Goal: Information Seeking & Learning: Learn about a topic

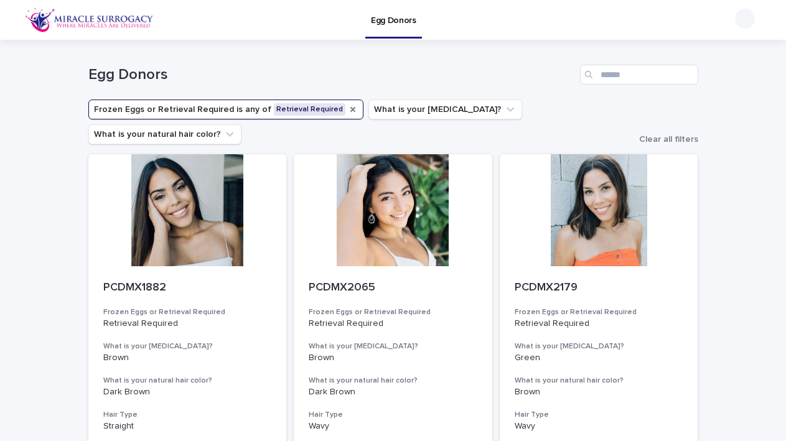
click at [348, 110] on icon "Frozen Eggs or Retrieval Required" at bounding box center [353, 110] width 10 height 10
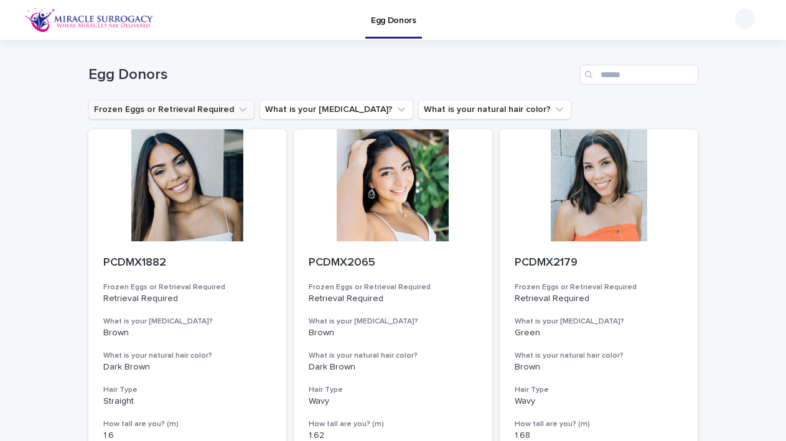
click at [194, 106] on button "Frozen Eggs or Retrieval Required" at bounding box center [171, 110] width 166 height 20
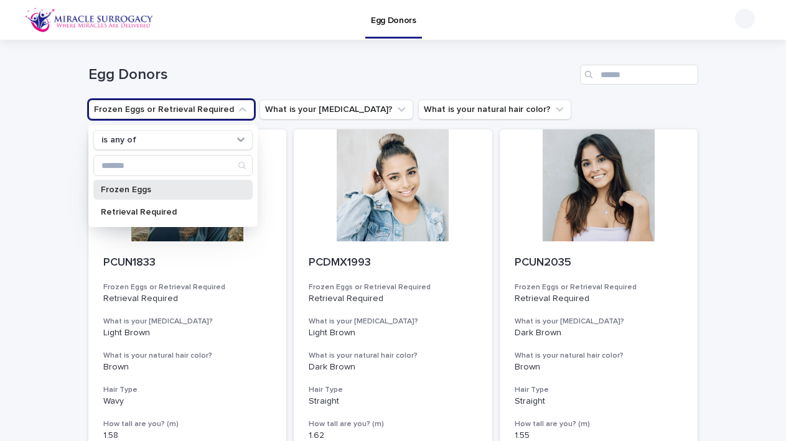
click at [133, 195] on div "Frozen Eggs" at bounding box center [172, 190] width 159 height 20
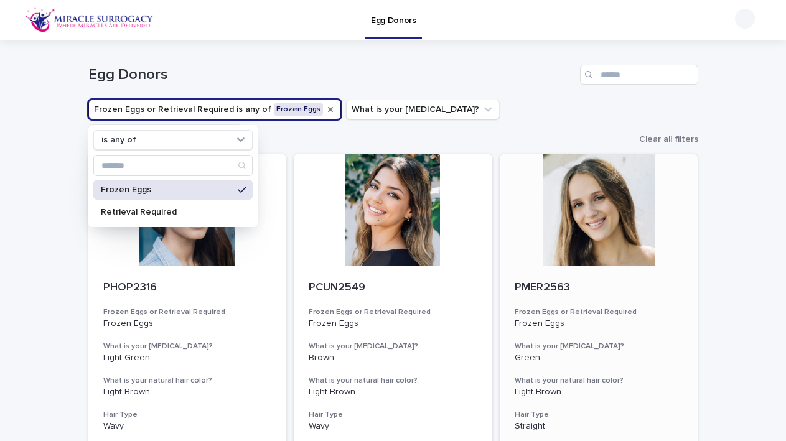
click at [696, 229] on div at bounding box center [599, 210] width 199 height 112
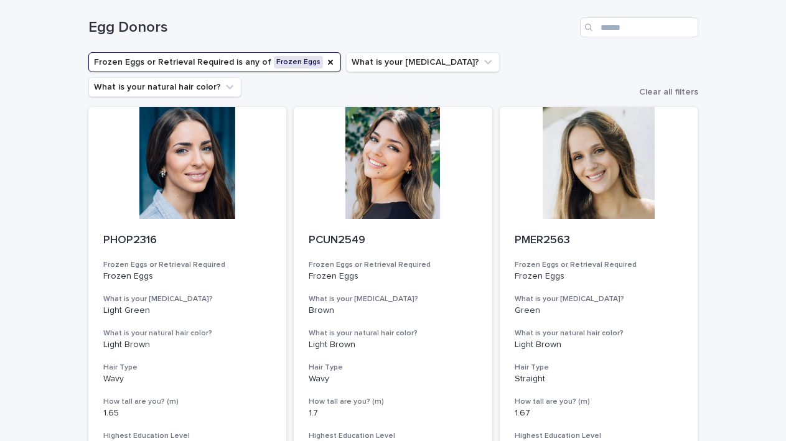
scroll to position [55, 0]
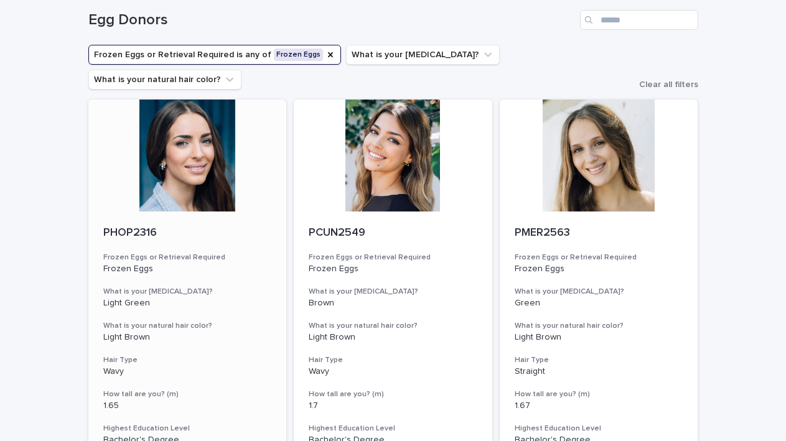
click at [199, 152] on div at bounding box center [187, 156] width 199 height 112
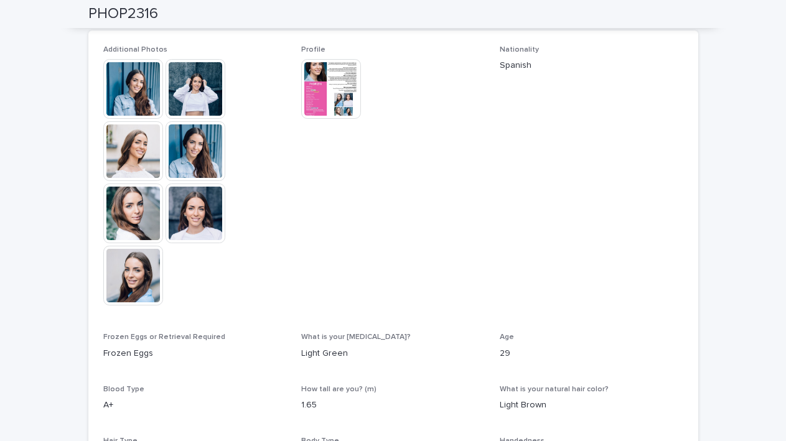
scroll to position [251, 0]
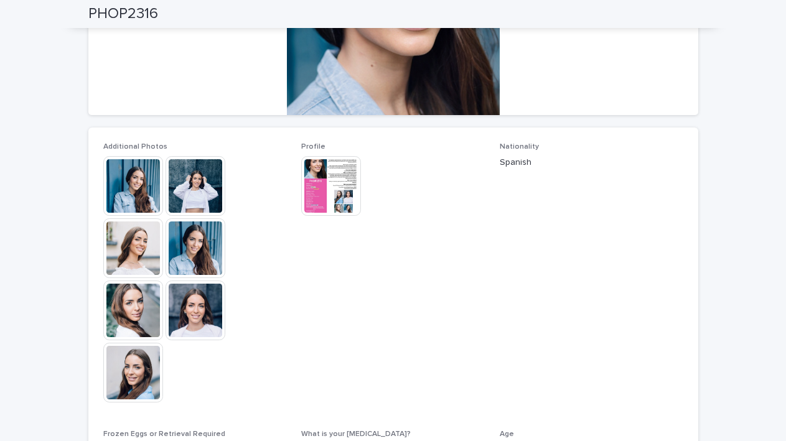
click at [325, 198] on img at bounding box center [331, 186] width 60 height 60
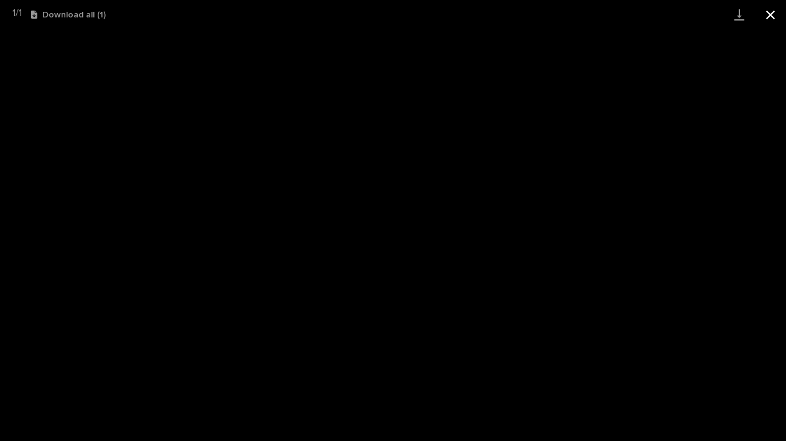
click at [771, 16] on button "Close gallery" at bounding box center [770, 14] width 31 height 29
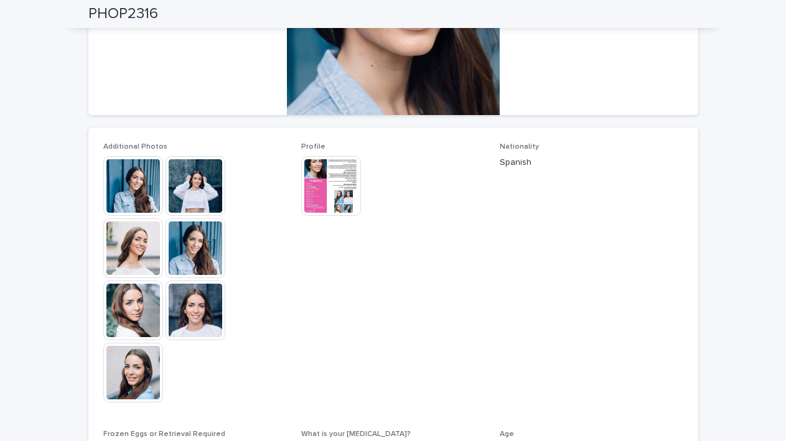
scroll to position [0, 0]
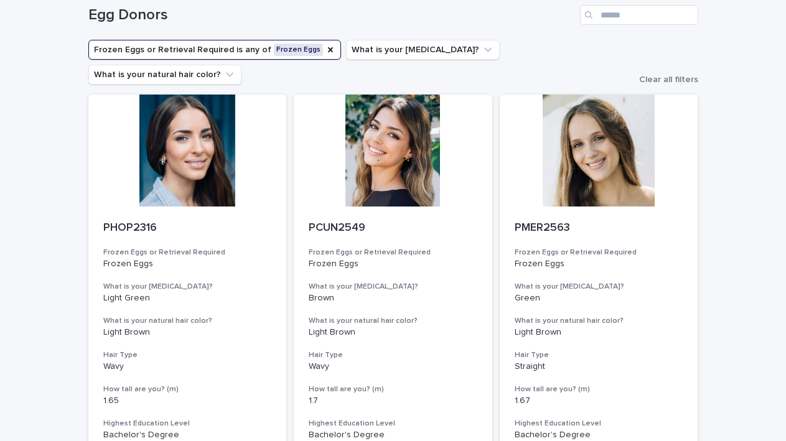
scroll to position [62, 0]
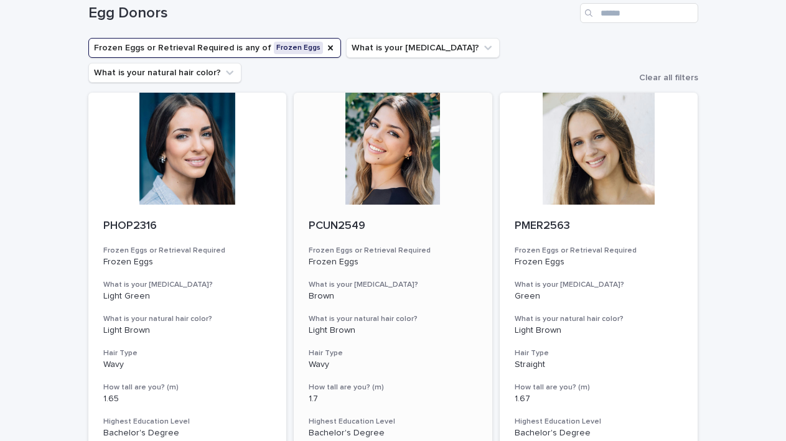
click at [392, 143] on div at bounding box center [393, 149] width 199 height 112
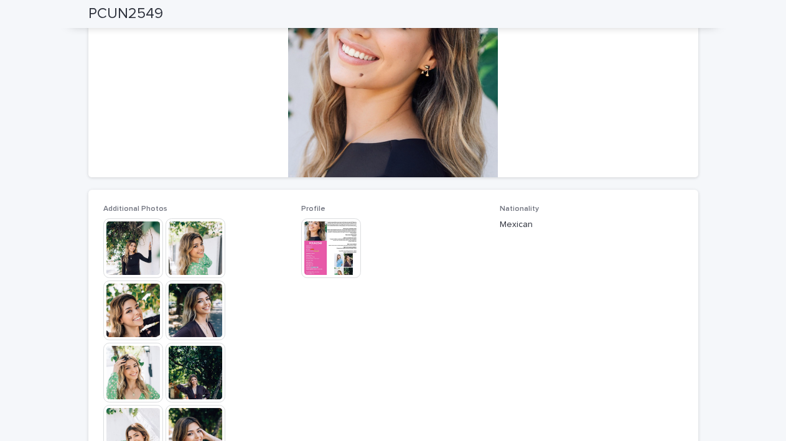
scroll to position [289, 0]
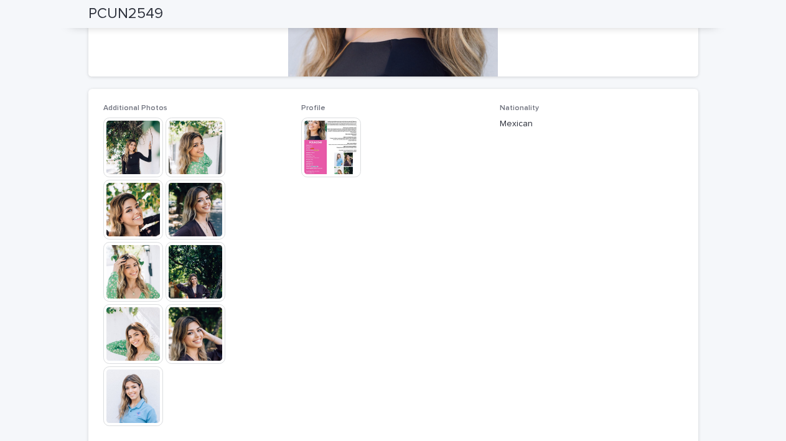
click at [128, 129] on img at bounding box center [133, 148] width 60 height 60
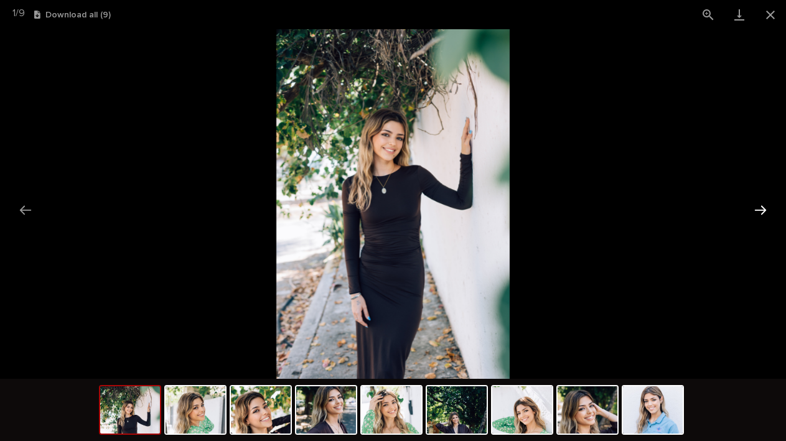
click at [765, 213] on button "Next slide" at bounding box center [761, 210] width 26 height 24
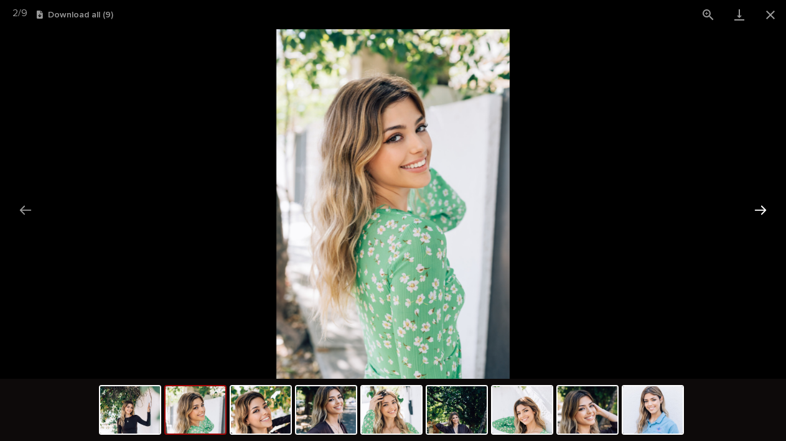
click at [765, 213] on button "Next slide" at bounding box center [761, 210] width 26 height 24
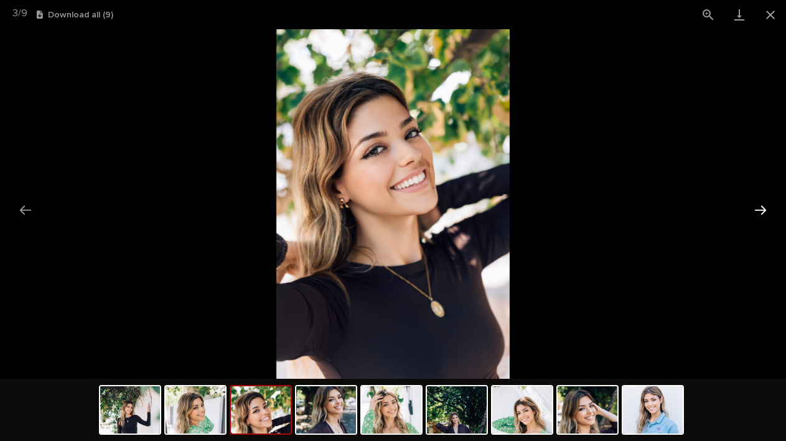
click at [765, 213] on button "Next slide" at bounding box center [761, 210] width 26 height 24
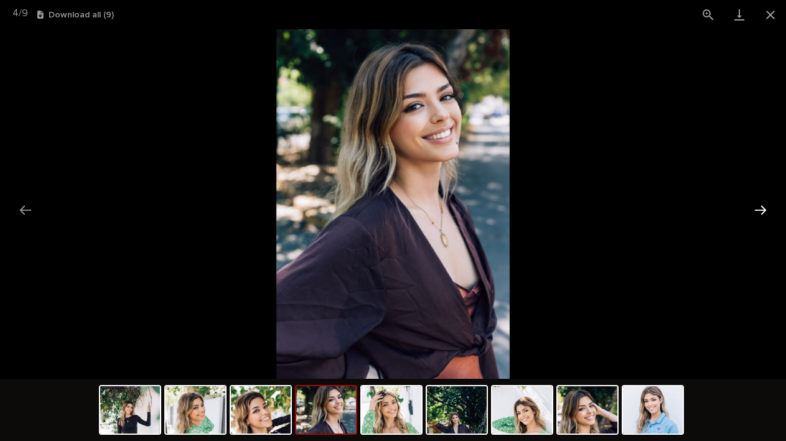
click at [765, 213] on button "Next slide" at bounding box center [761, 210] width 26 height 24
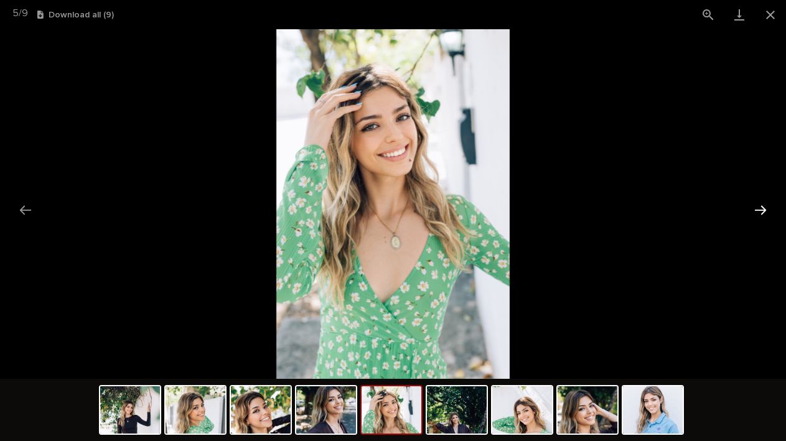
click at [765, 213] on button "Next slide" at bounding box center [761, 210] width 26 height 24
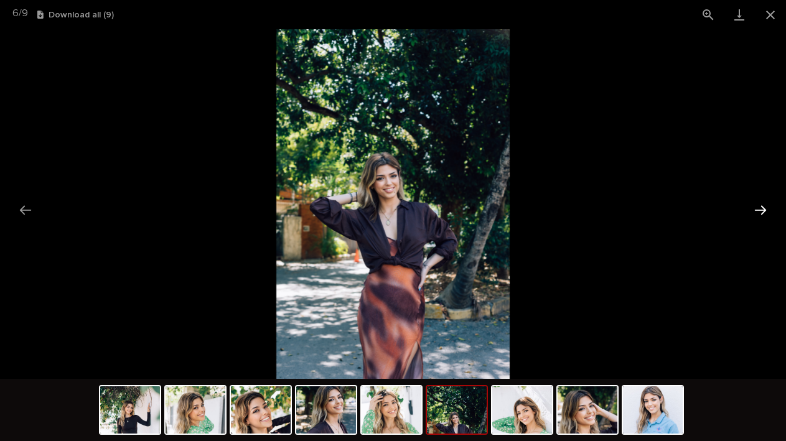
click at [765, 213] on button "Next slide" at bounding box center [761, 210] width 26 height 24
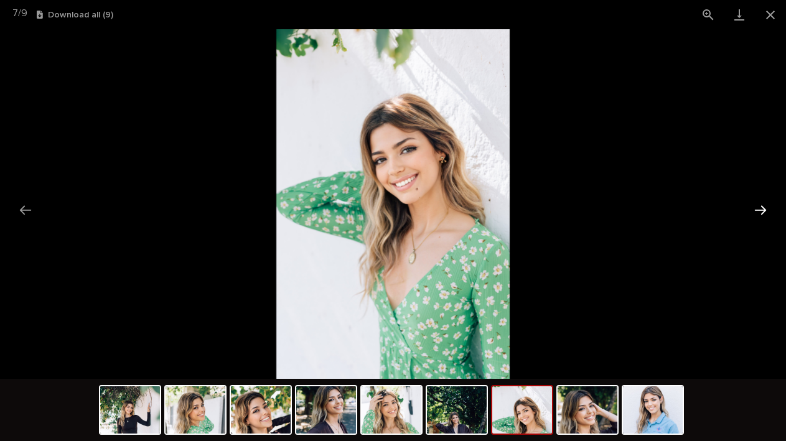
click at [765, 213] on button "Next slide" at bounding box center [761, 210] width 26 height 24
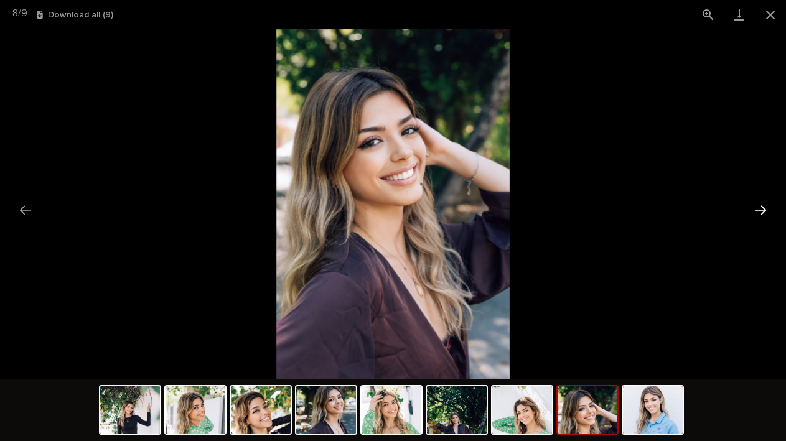
click at [765, 213] on button "Next slide" at bounding box center [761, 210] width 26 height 24
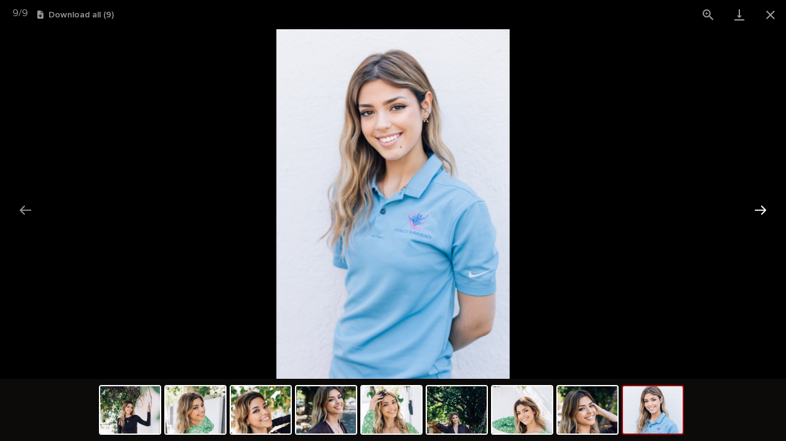
click at [765, 213] on button "Next slide" at bounding box center [761, 210] width 26 height 24
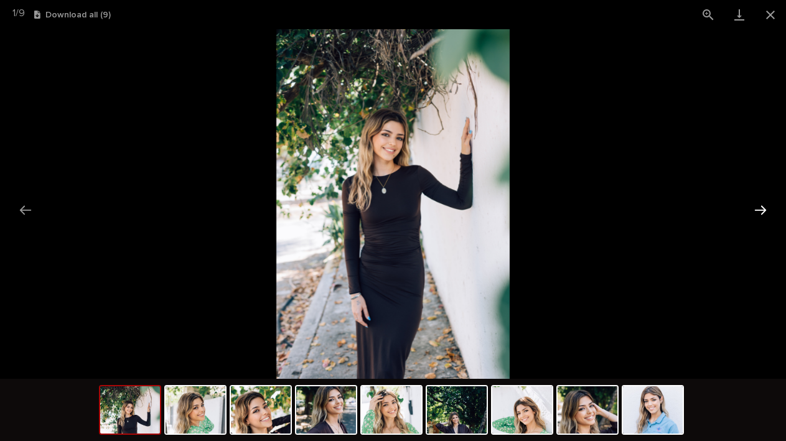
click at [765, 213] on button "Next slide" at bounding box center [761, 210] width 26 height 24
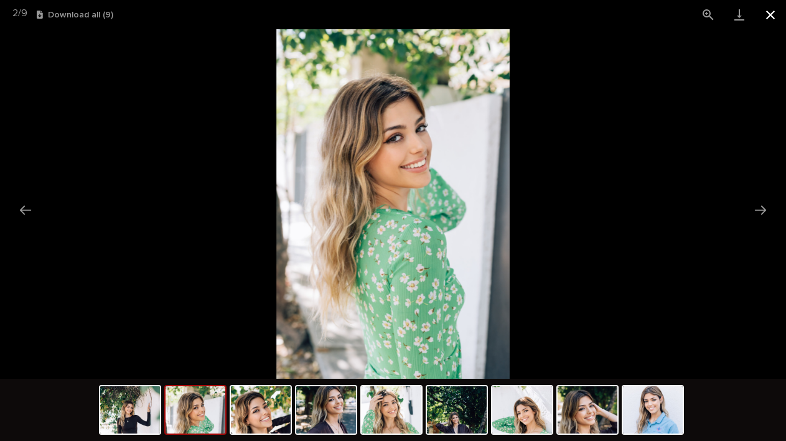
click at [771, 22] on button "Close gallery" at bounding box center [770, 14] width 31 height 29
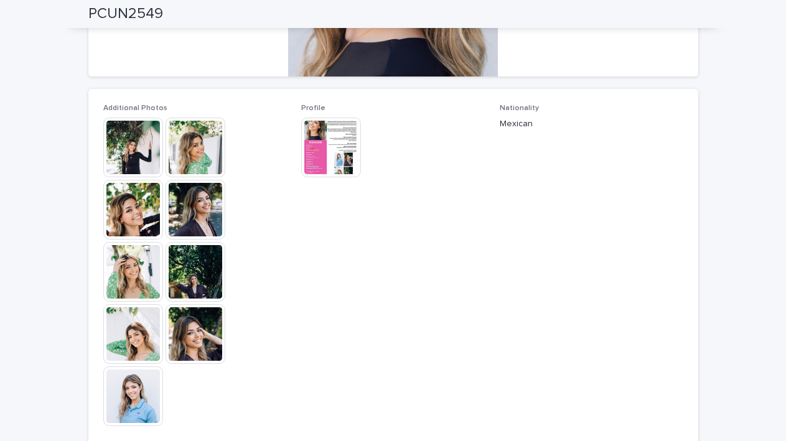
click at [313, 144] on img at bounding box center [331, 148] width 60 height 60
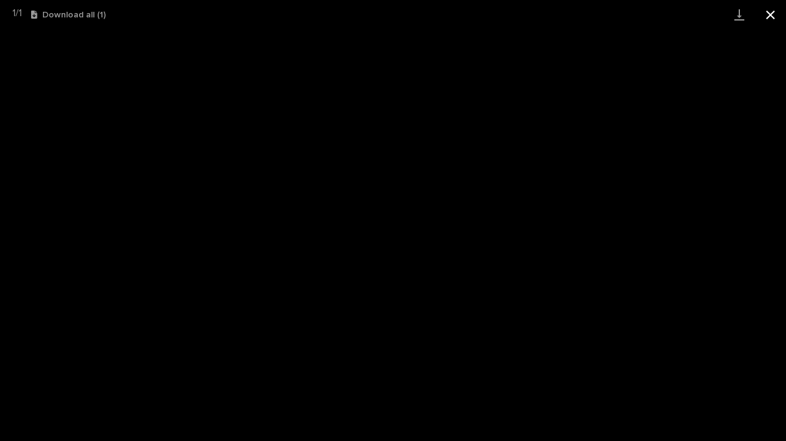
click at [765, 12] on button "Close gallery" at bounding box center [770, 14] width 31 height 29
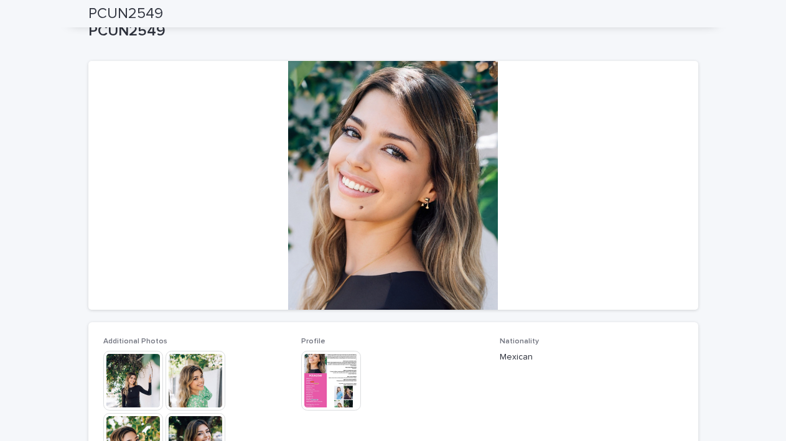
scroll to position [0, 0]
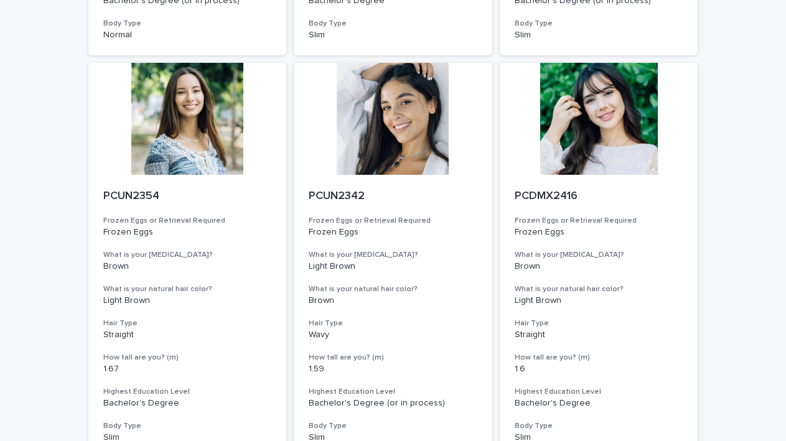
scroll to position [897, 0]
click at [370, 143] on div at bounding box center [393, 118] width 199 height 112
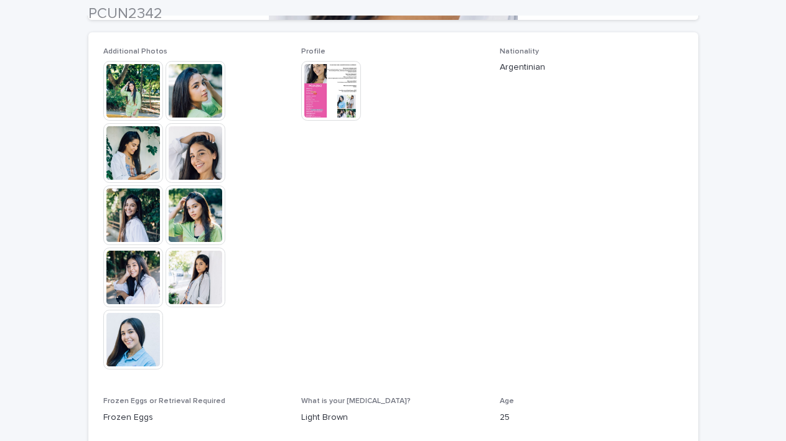
scroll to position [362, 0]
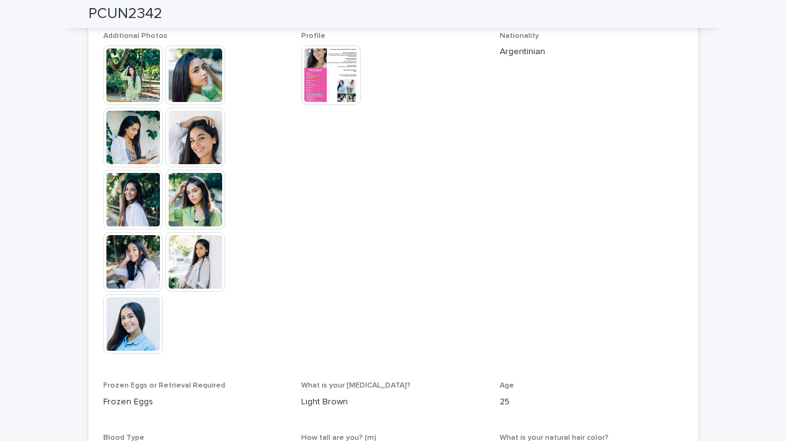
click at [142, 94] on img at bounding box center [133, 75] width 60 height 60
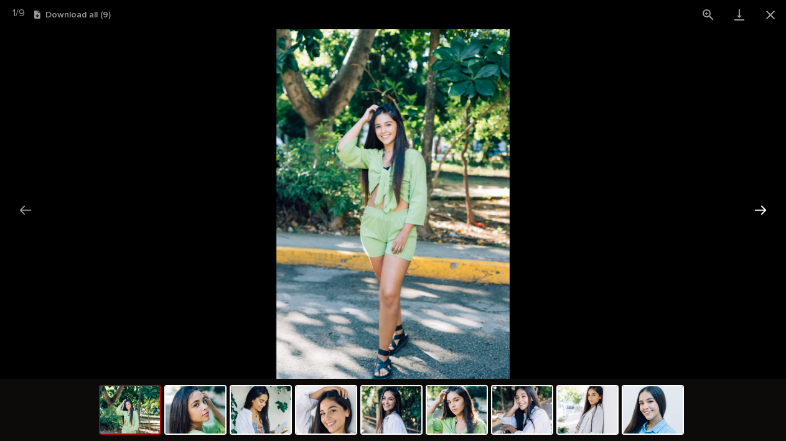
click at [761, 204] on button "Next slide" at bounding box center [761, 210] width 26 height 24
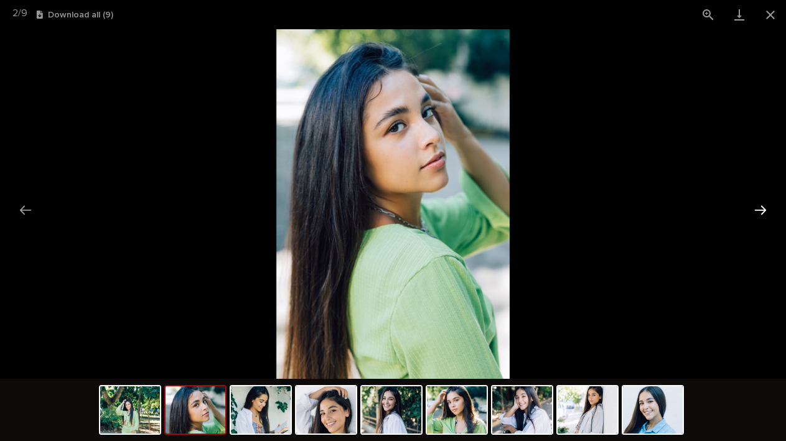
click at [761, 204] on button "Next slide" at bounding box center [761, 210] width 26 height 24
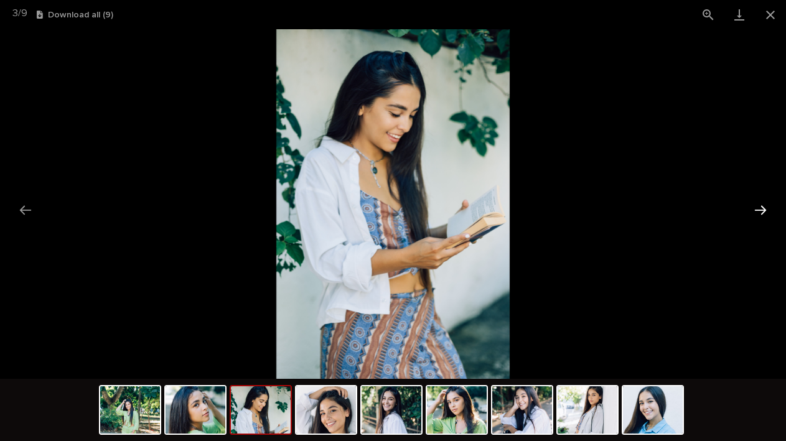
click at [761, 204] on button "Next slide" at bounding box center [761, 210] width 26 height 24
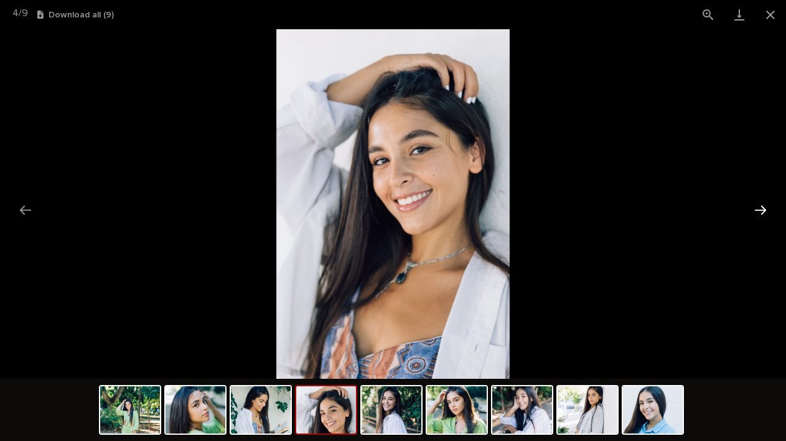
click at [761, 204] on button "Next slide" at bounding box center [761, 210] width 26 height 24
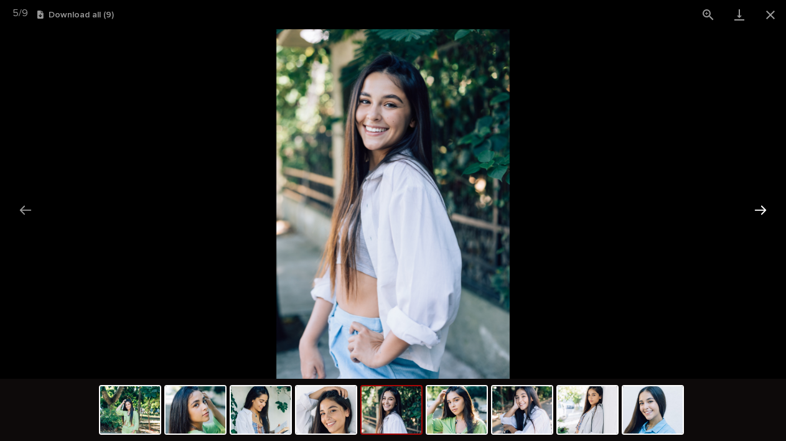
click at [761, 204] on button "Next slide" at bounding box center [761, 210] width 26 height 24
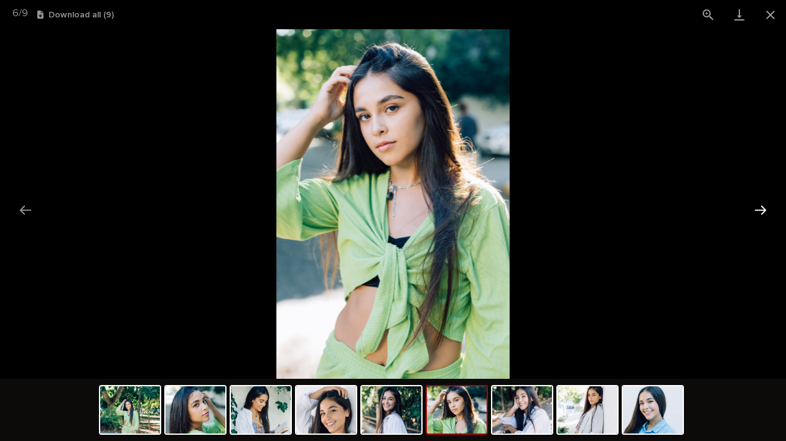
click at [761, 204] on button "Next slide" at bounding box center [761, 210] width 26 height 24
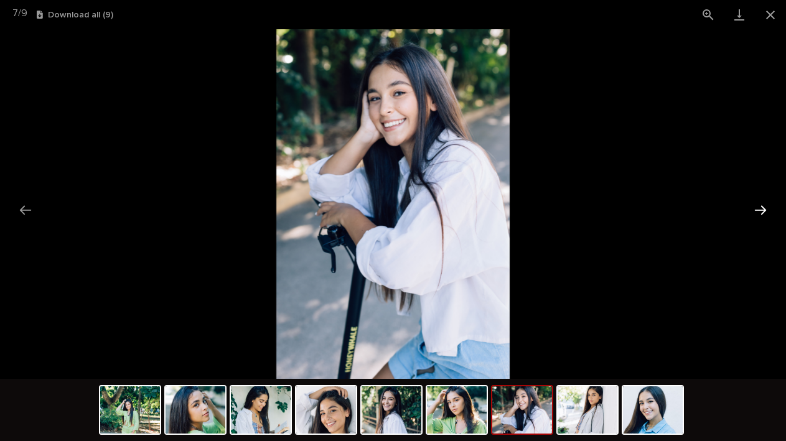
click at [761, 204] on button "Next slide" at bounding box center [761, 210] width 26 height 24
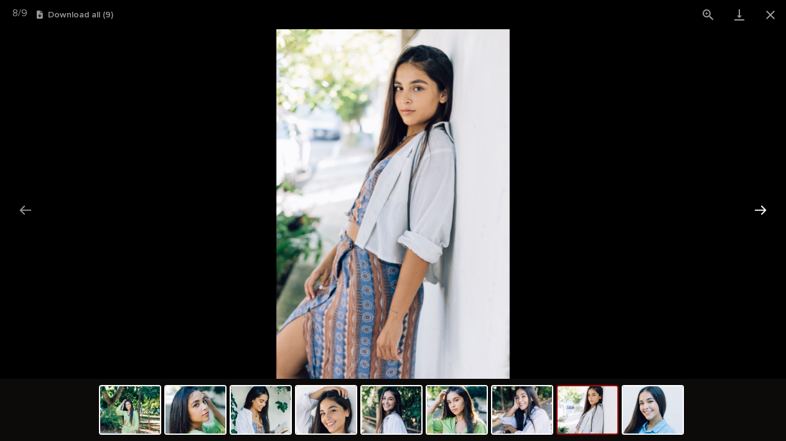
click at [761, 204] on button "Next slide" at bounding box center [761, 210] width 26 height 24
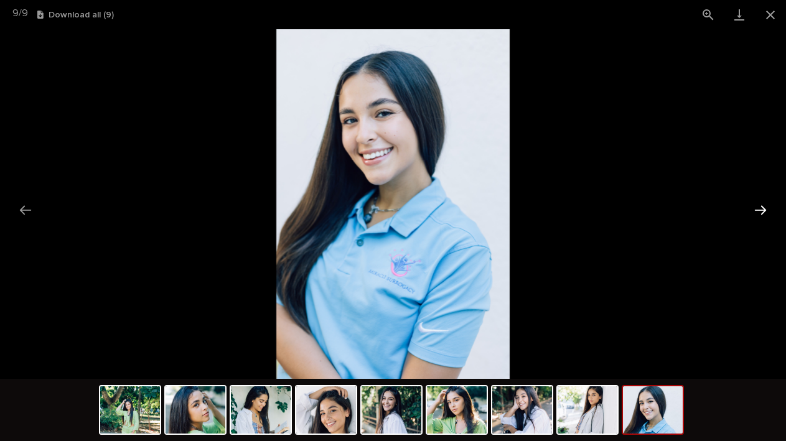
click at [761, 204] on button "Next slide" at bounding box center [761, 210] width 26 height 24
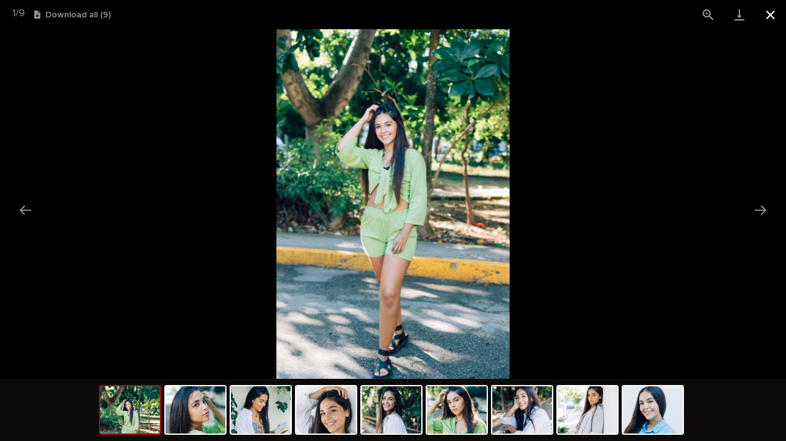
click at [766, 10] on button "Close gallery" at bounding box center [770, 14] width 31 height 29
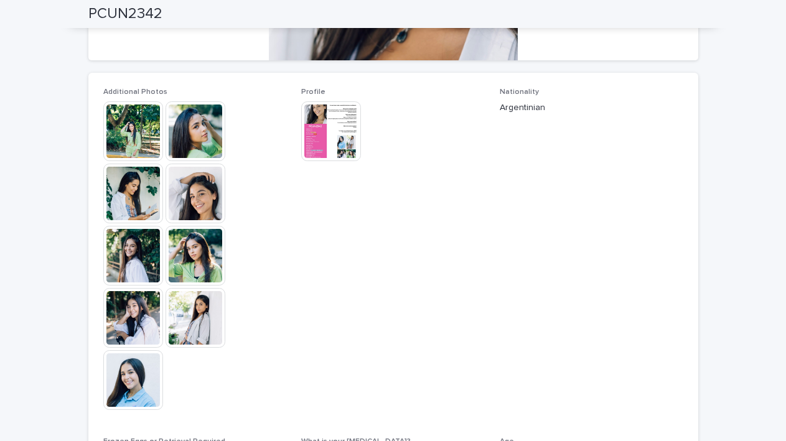
scroll to position [295, 0]
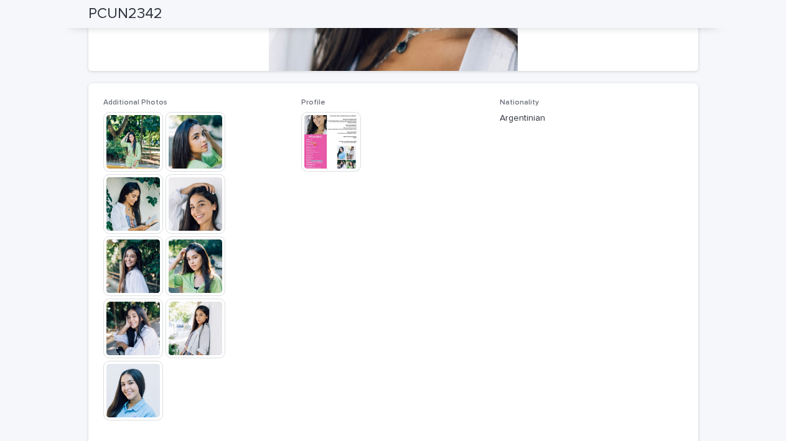
click at [355, 149] on img at bounding box center [331, 142] width 60 height 60
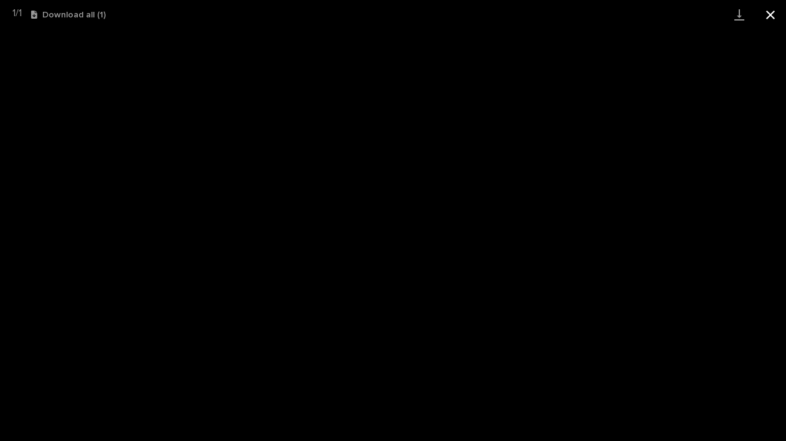
click at [766, 11] on button "Close gallery" at bounding box center [770, 14] width 31 height 29
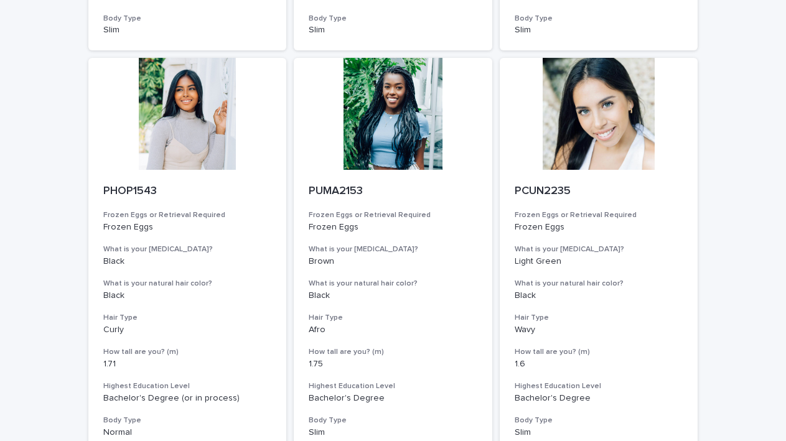
scroll to position [1420, 0]
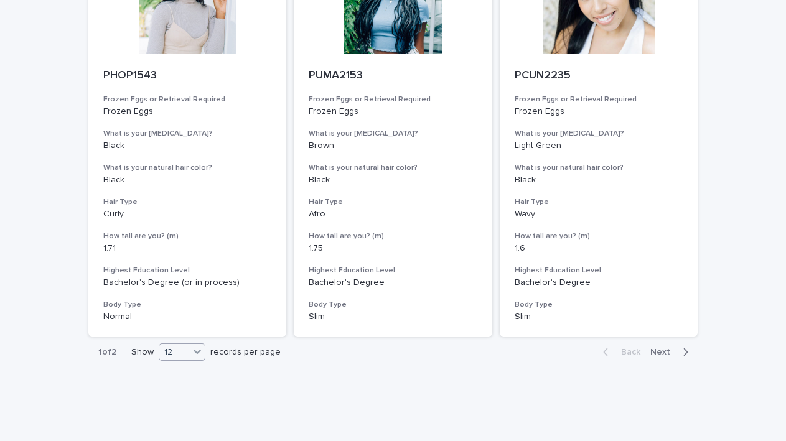
click at [194, 345] on icon at bounding box center [197, 351] width 12 height 12
click at [192, 362] on div "24" at bounding box center [183, 359] width 45 height 15
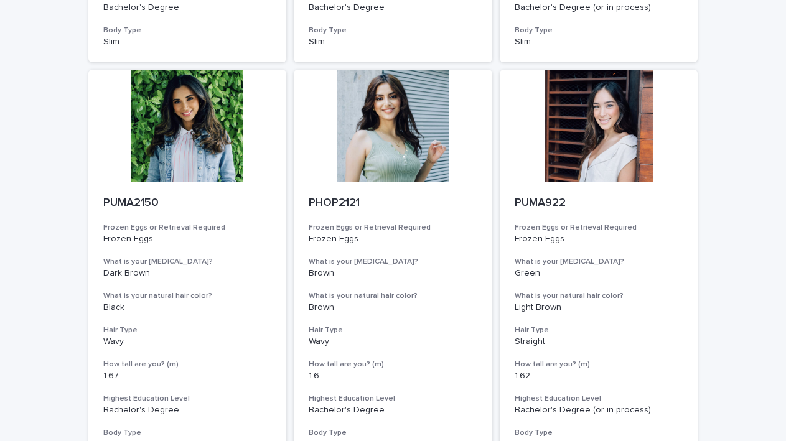
scroll to position [2066, 0]
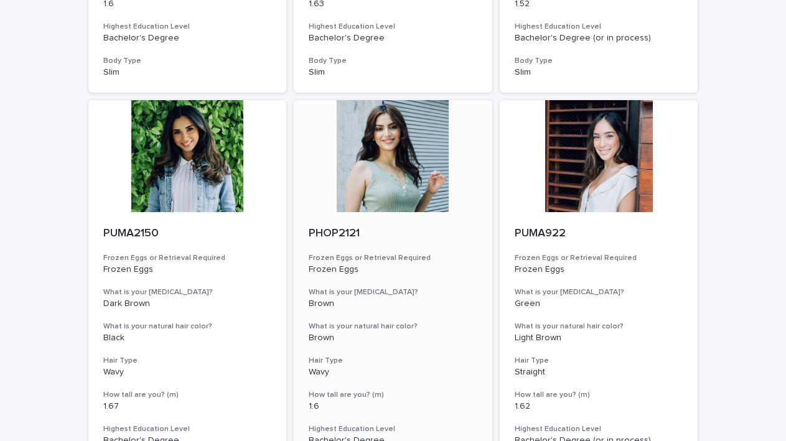
click at [380, 162] on div at bounding box center [393, 156] width 199 height 112
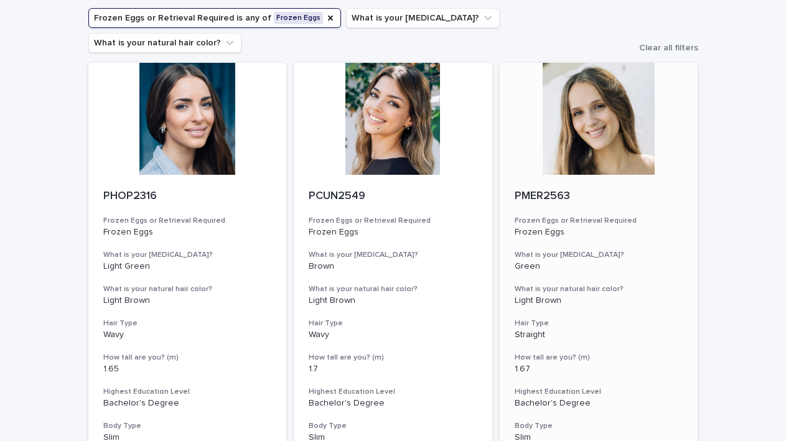
scroll to position [92, 0]
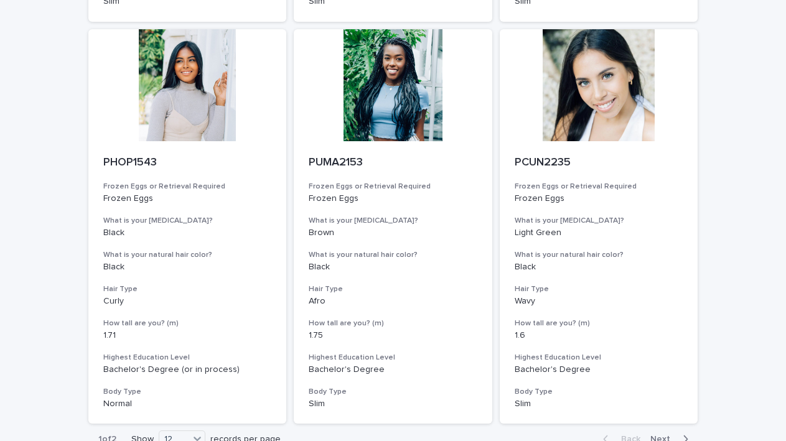
scroll to position [1420, 0]
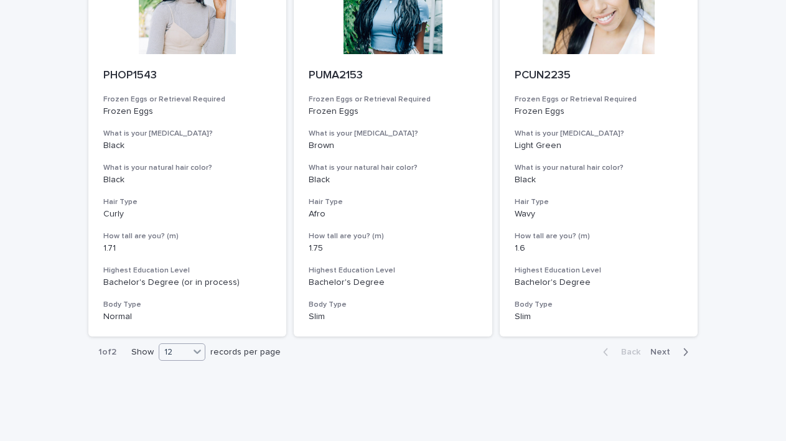
click at [179, 346] on div "12" at bounding box center [174, 352] width 30 height 13
click at [176, 365] on div "24" at bounding box center [183, 359] width 45 height 15
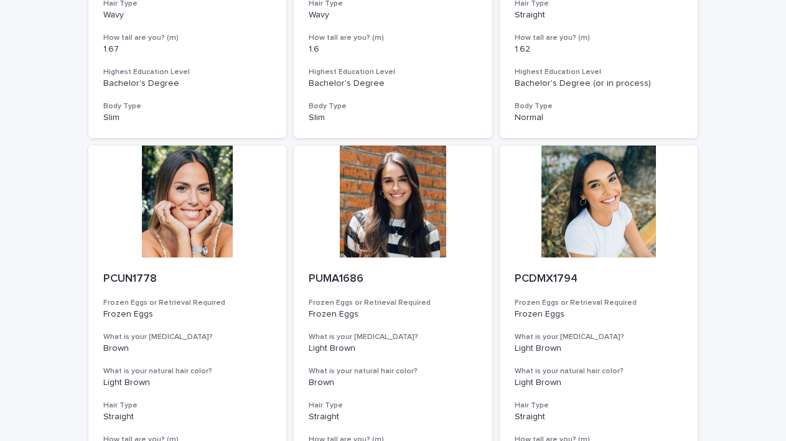
scroll to position [2410, 0]
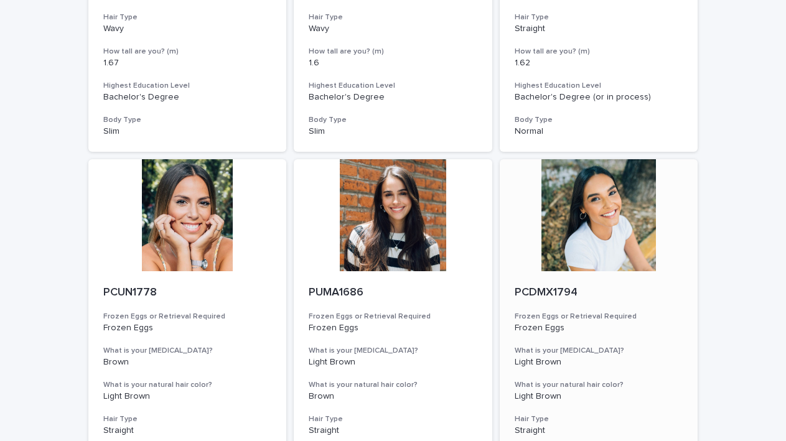
click at [615, 207] on div at bounding box center [599, 215] width 199 height 112
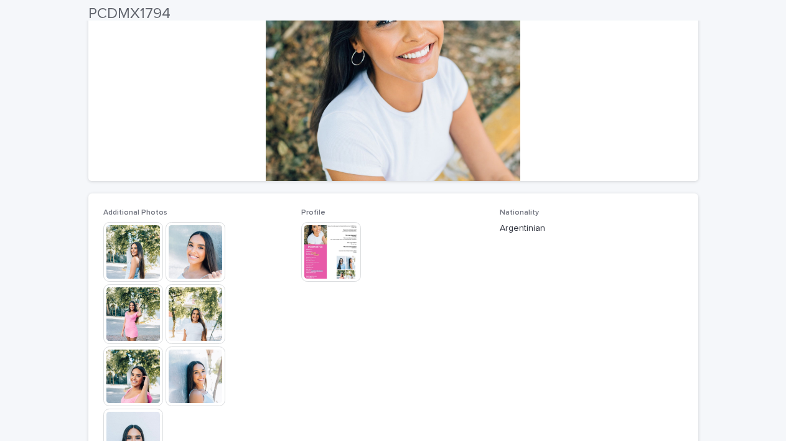
scroll to position [204, 0]
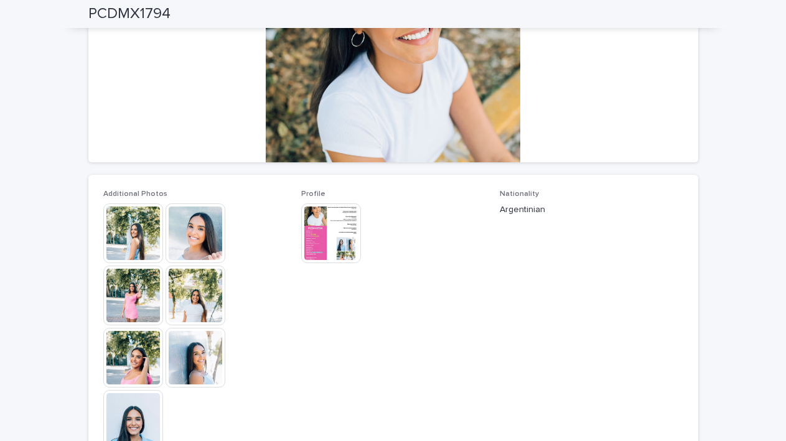
click at [143, 232] on img at bounding box center [133, 234] width 60 height 60
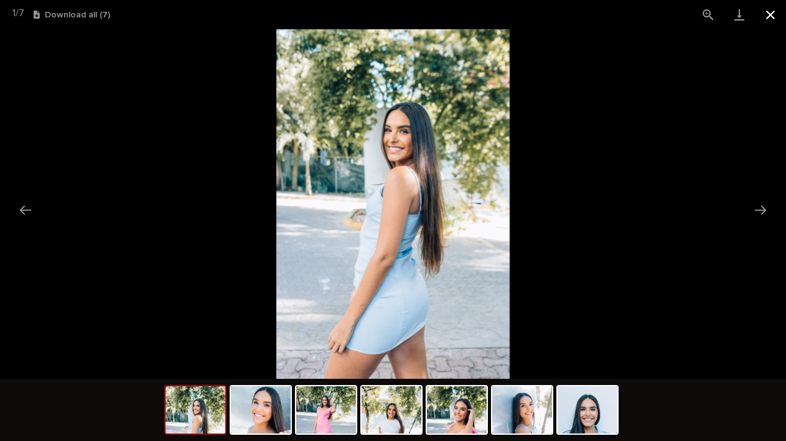
click at [769, 12] on button "Close gallery" at bounding box center [770, 14] width 31 height 29
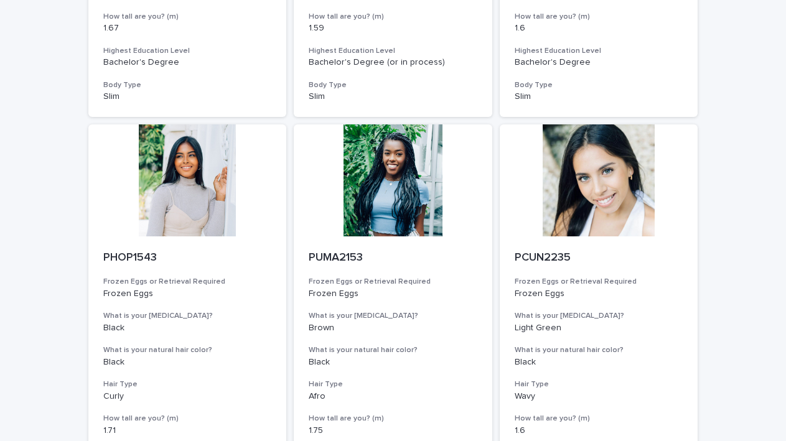
scroll to position [1420, 0]
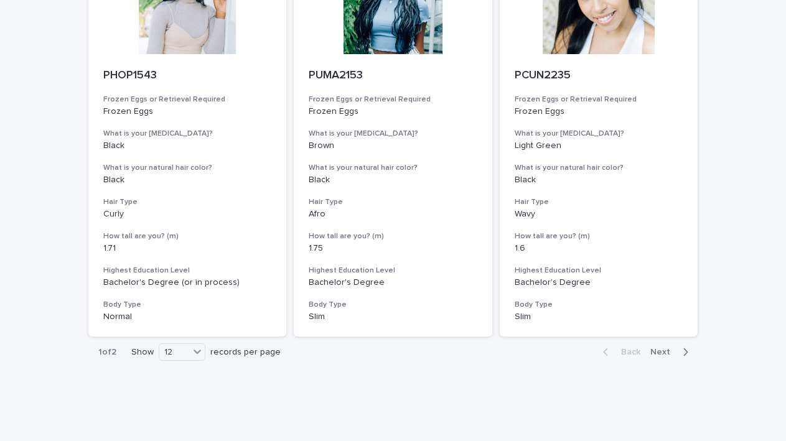
click at [209, 344] on div "Show 12 records per page" at bounding box center [208, 352] width 154 height 17
click at [205, 344] on div at bounding box center [197, 351] width 15 height 15
click at [185, 364] on div "24" at bounding box center [183, 359] width 45 height 15
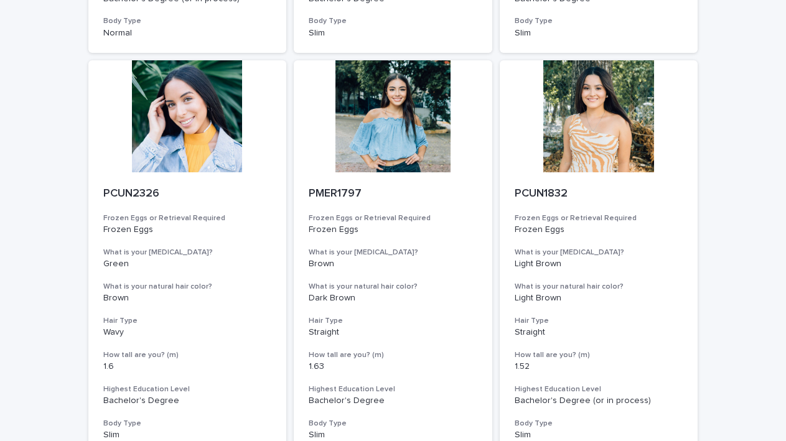
scroll to position [1740, 0]
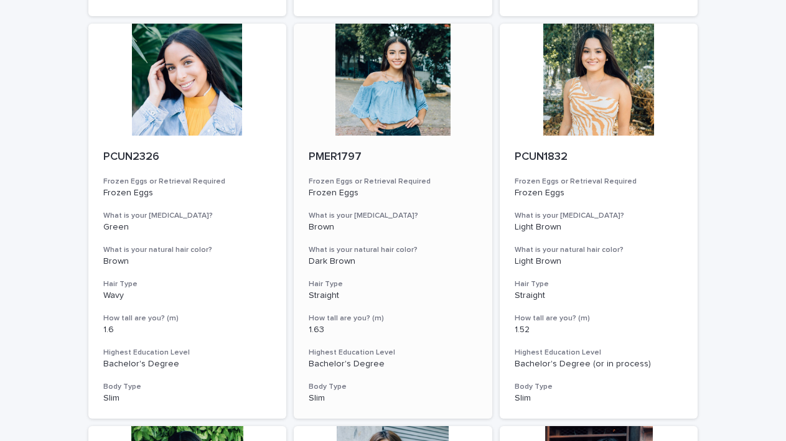
click at [372, 78] on div at bounding box center [393, 80] width 199 height 112
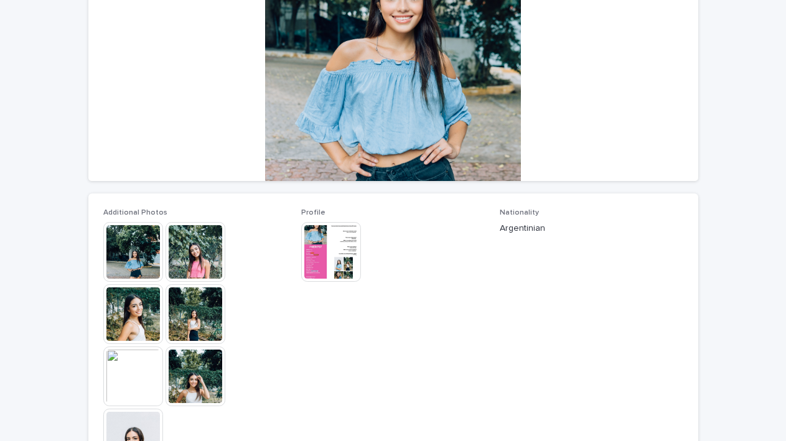
scroll to position [247, 0]
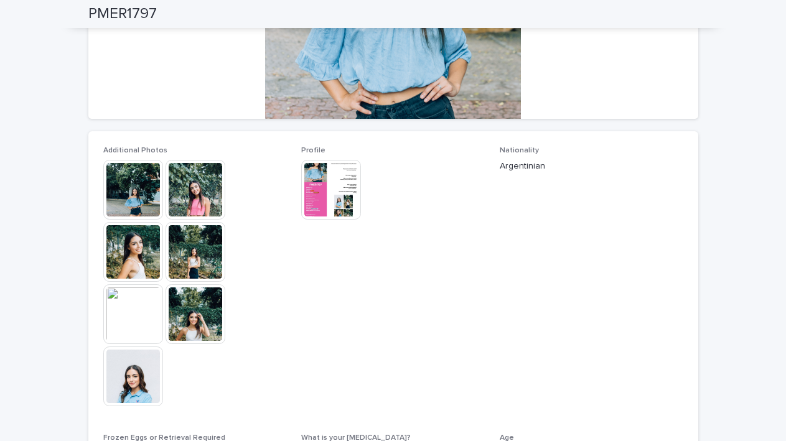
click at [121, 184] on img at bounding box center [133, 190] width 60 height 60
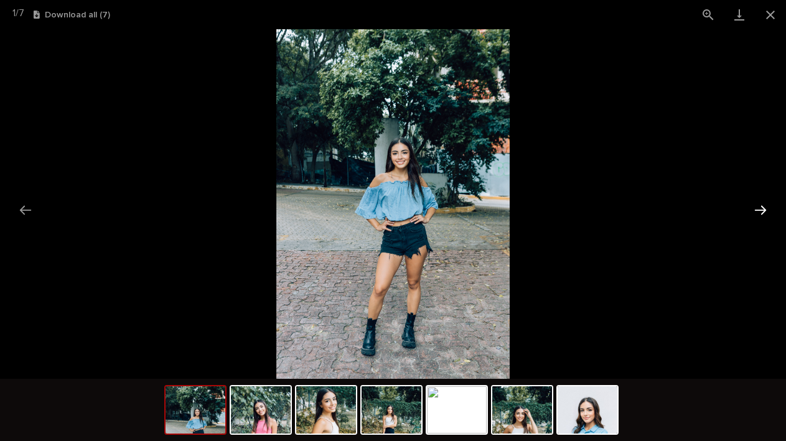
click at [761, 203] on button "Next slide" at bounding box center [761, 210] width 26 height 24
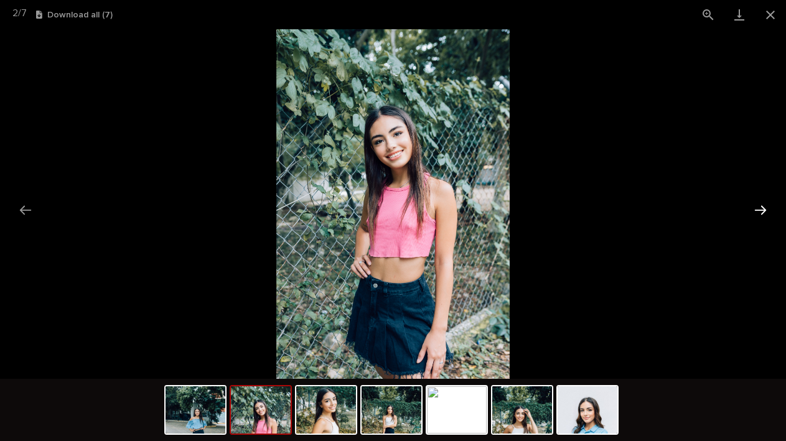
click at [761, 203] on button "Next slide" at bounding box center [761, 210] width 26 height 24
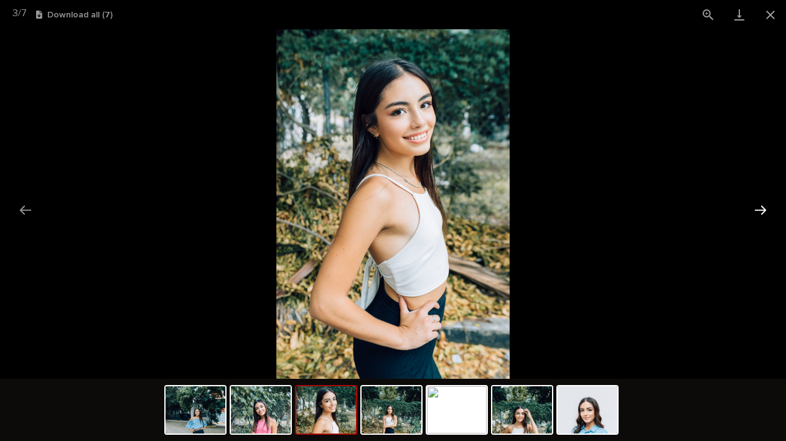
click at [761, 203] on button "Next slide" at bounding box center [761, 210] width 26 height 24
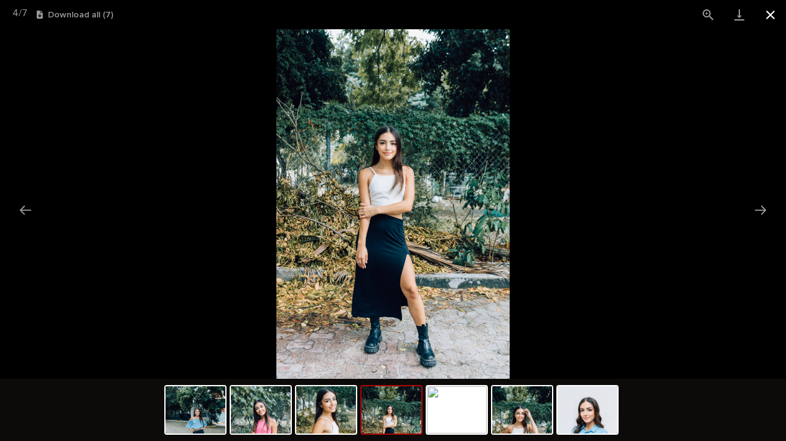
click at [775, 12] on button "Close gallery" at bounding box center [770, 14] width 31 height 29
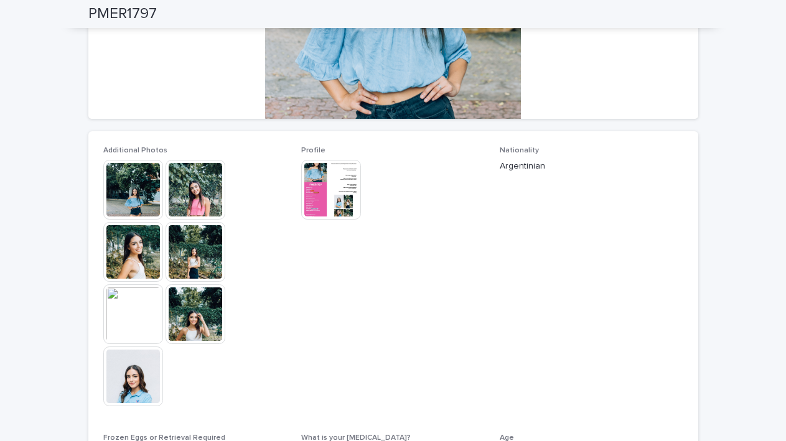
scroll to position [0, 0]
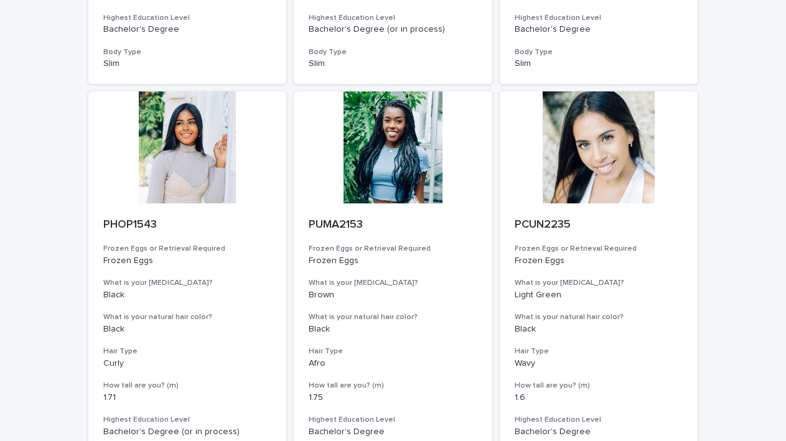
scroll to position [1420, 0]
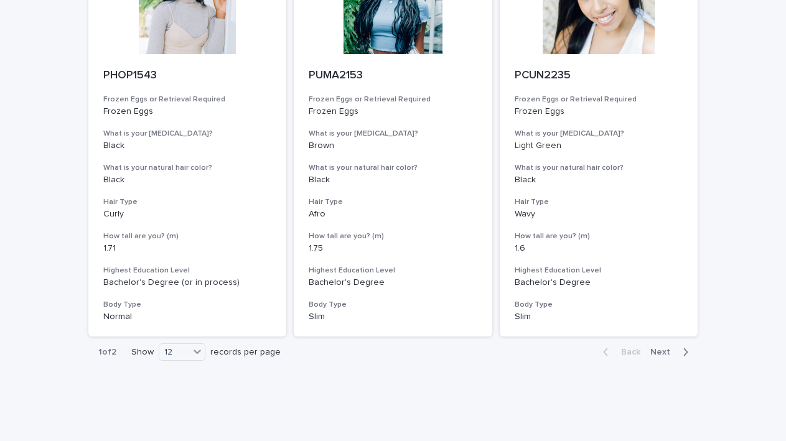
click at [152, 347] on p "Show" at bounding box center [142, 352] width 22 height 11
click at [167, 346] on div "12" at bounding box center [174, 352] width 30 height 13
click at [167, 367] on div "36" at bounding box center [183, 374] width 45 height 15
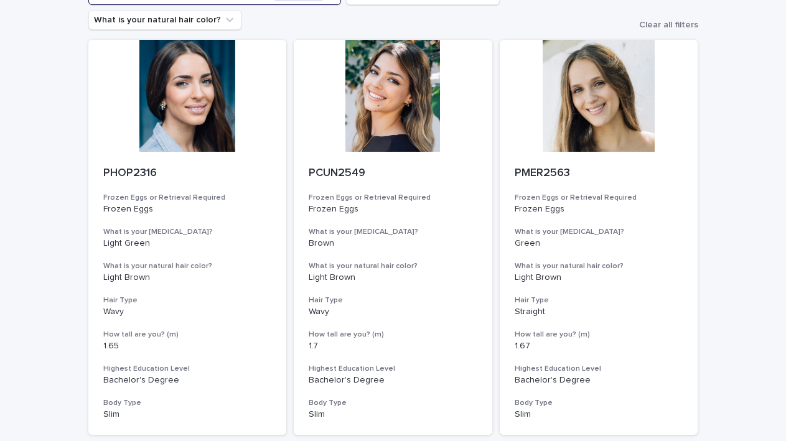
scroll to position [48, 0]
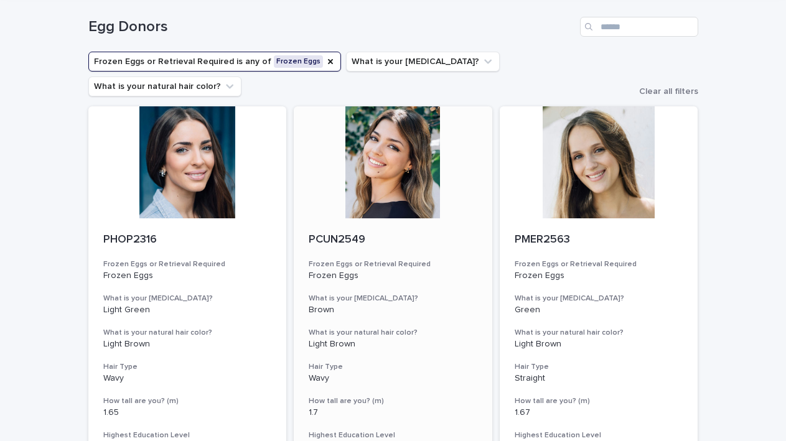
click at [423, 218] on div "PCUN2549 Frozen Eggs or Retrieval Required Frozen Eggs What is your [MEDICAL_DA…" at bounding box center [393, 359] width 199 height 283
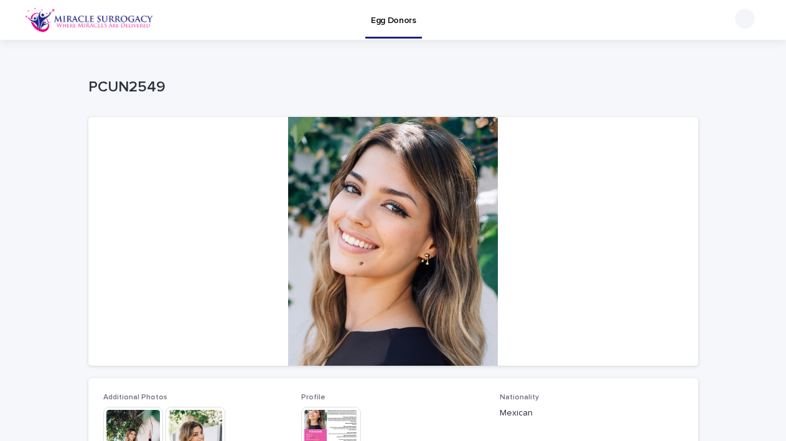
scroll to position [276, 0]
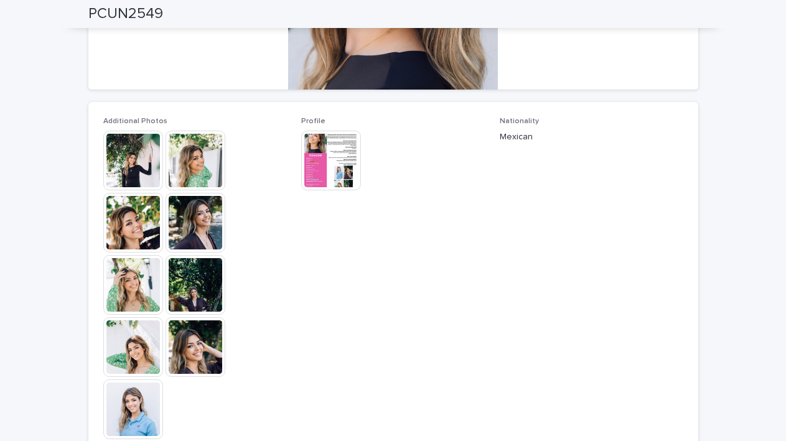
click at [200, 151] on img at bounding box center [196, 161] width 60 height 60
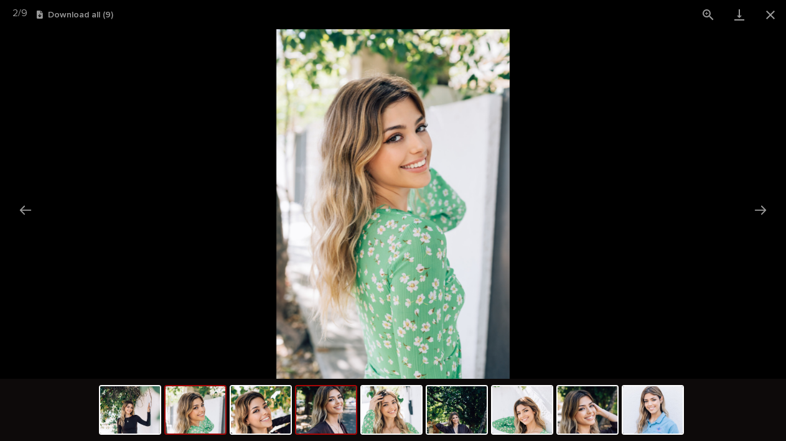
click at [322, 405] on img at bounding box center [326, 410] width 60 height 47
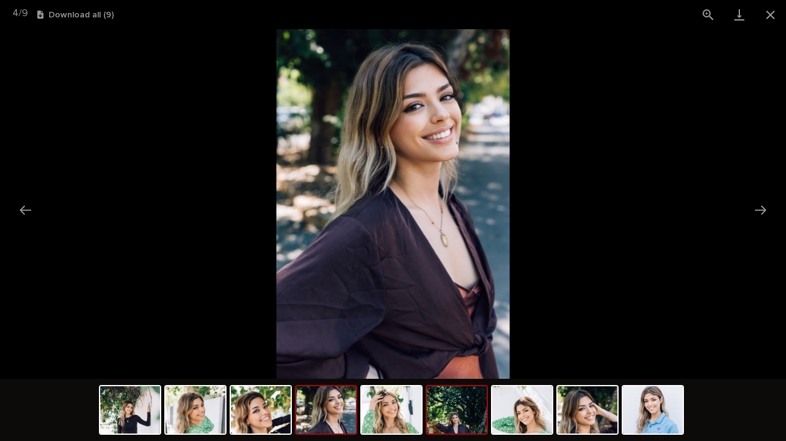
click at [426, 410] on div at bounding box center [457, 410] width 62 height 50
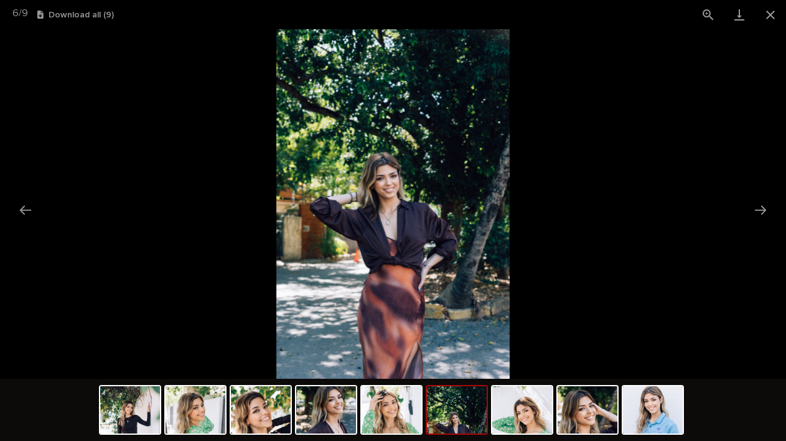
click at [471, 420] on img at bounding box center [457, 410] width 60 height 47
click at [504, 420] on img at bounding box center [522, 410] width 60 height 47
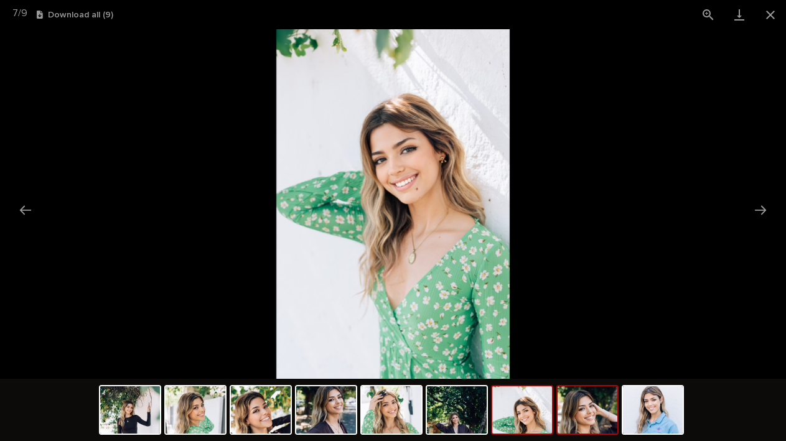
click at [581, 425] on img at bounding box center [588, 410] width 60 height 47
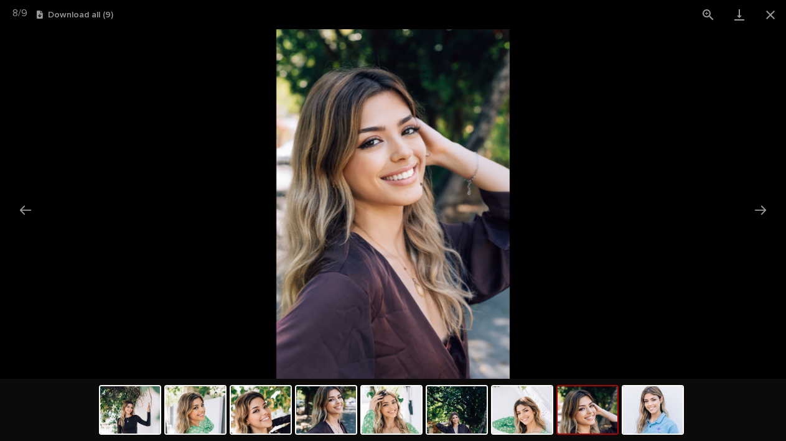
click at [621, 433] on div at bounding box center [393, 411] width 588 height 65
click at [640, 429] on img at bounding box center [653, 410] width 60 height 47
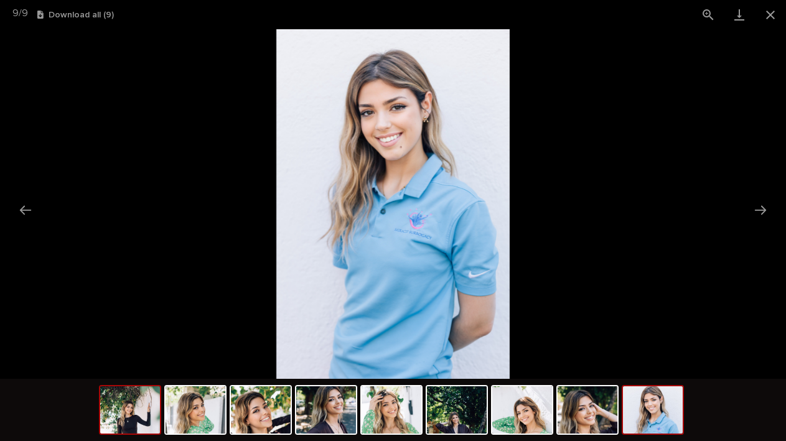
click at [106, 427] on img at bounding box center [130, 410] width 60 height 47
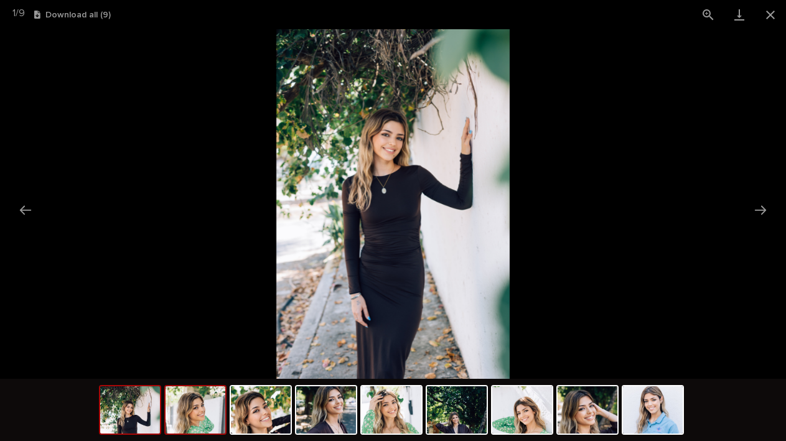
click at [204, 422] on img at bounding box center [196, 410] width 60 height 47
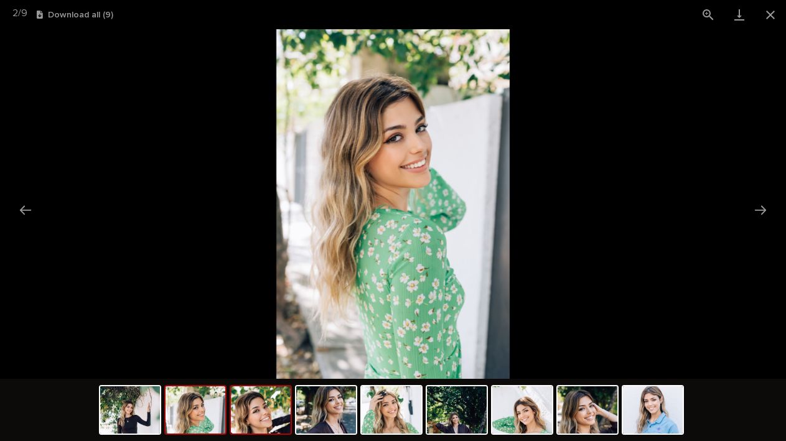
click at [280, 413] on img at bounding box center [261, 410] width 60 height 47
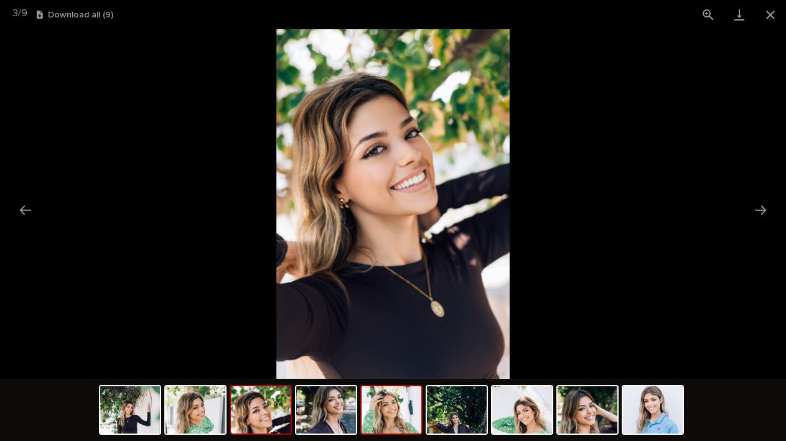
click at [387, 424] on img at bounding box center [392, 410] width 60 height 47
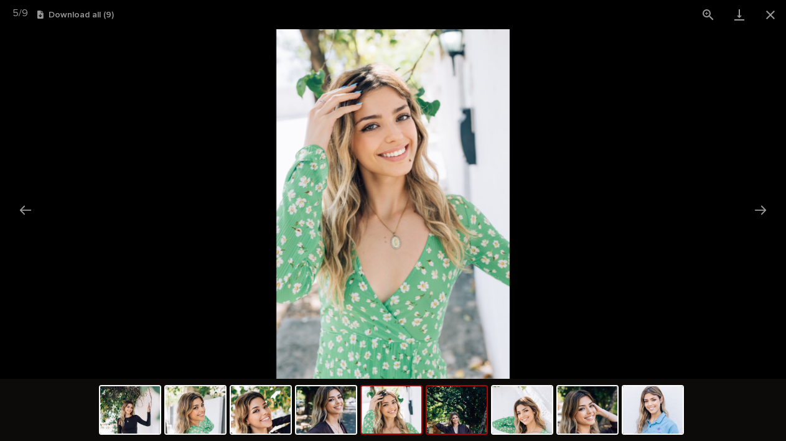
click at [429, 429] on img at bounding box center [457, 410] width 60 height 47
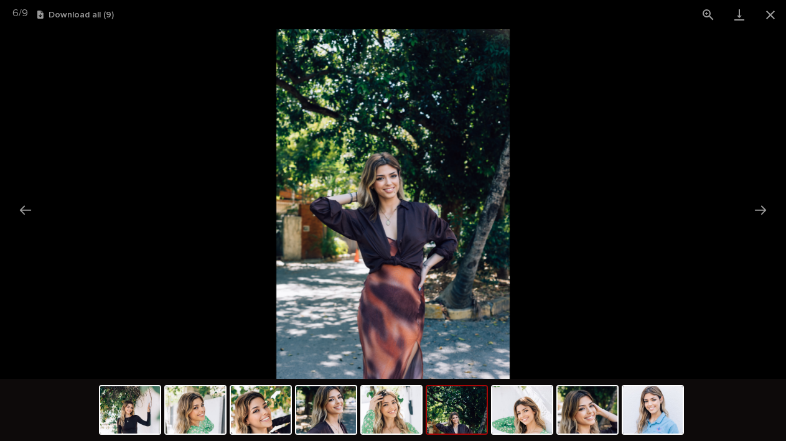
click at [509, 436] on div at bounding box center [393, 411] width 588 height 65
click at [512, 410] on img at bounding box center [522, 410] width 60 height 47
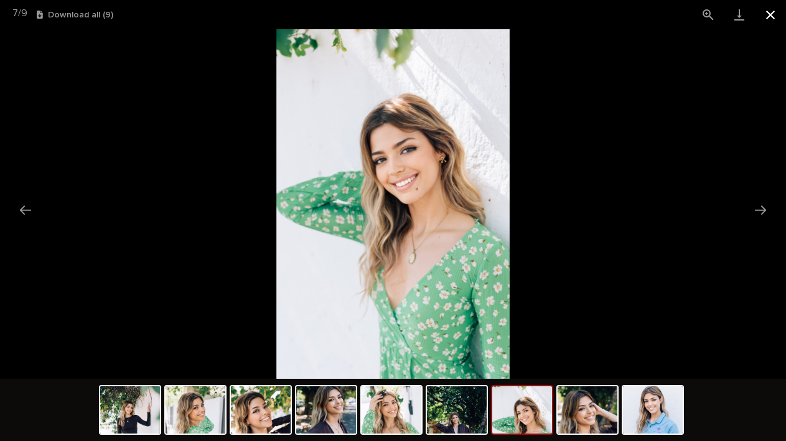
click at [764, 14] on button "Close gallery" at bounding box center [770, 14] width 31 height 29
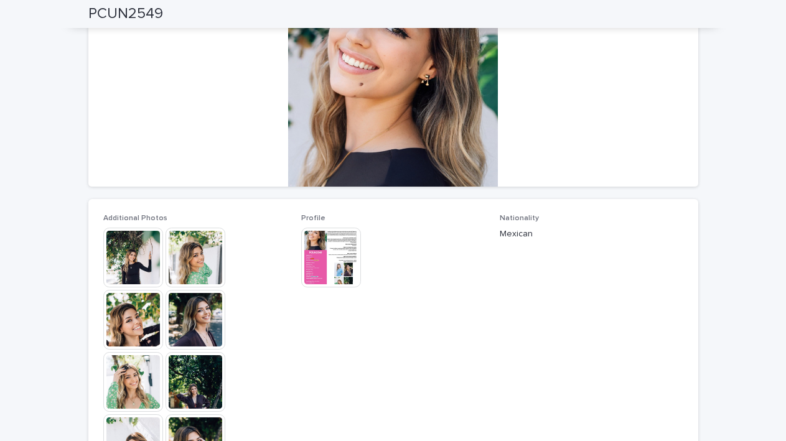
scroll to position [0, 0]
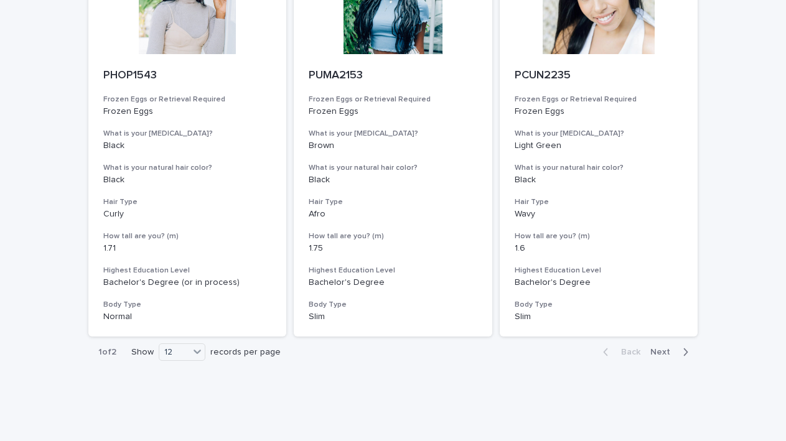
scroll to position [1194, 0]
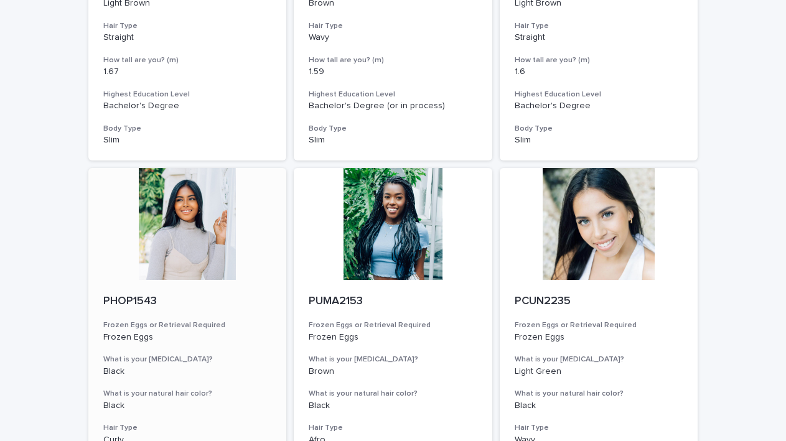
click at [189, 215] on div at bounding box center [187, 224] width 199 height 112
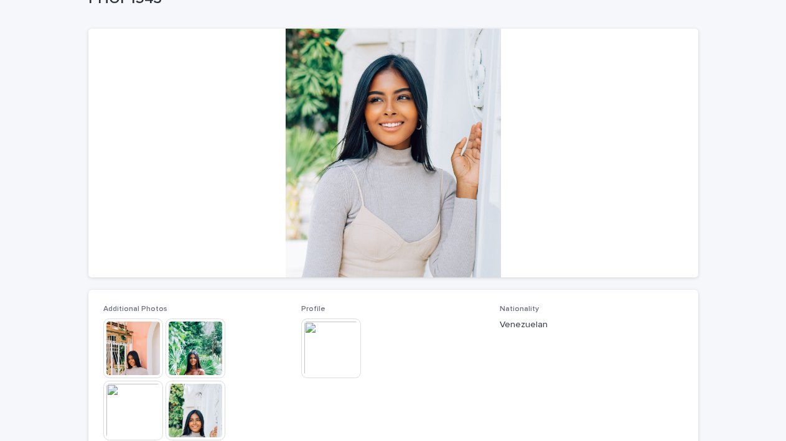
scroll to position [91, 0]
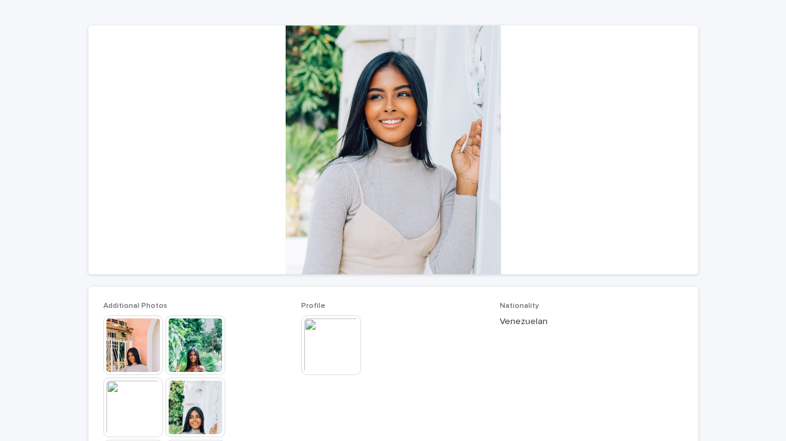
click at [120, 350] on img at bounding box center [133, 346] width 60 height 60
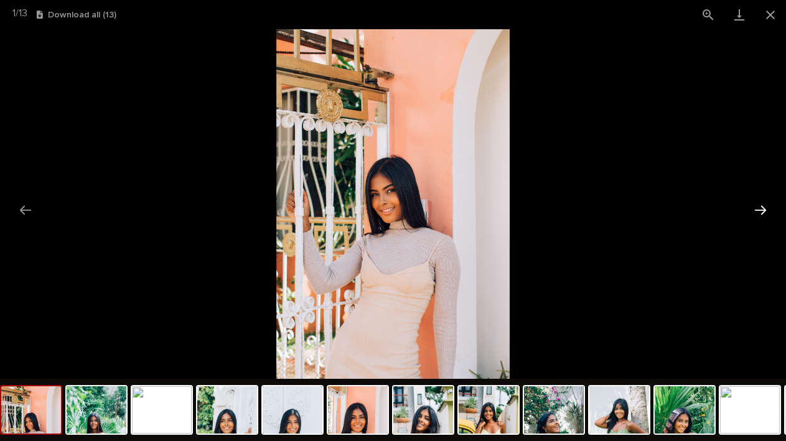
click at [757, 206] on button "Next slide" at bounding box center [761, 210] width 26 height 24
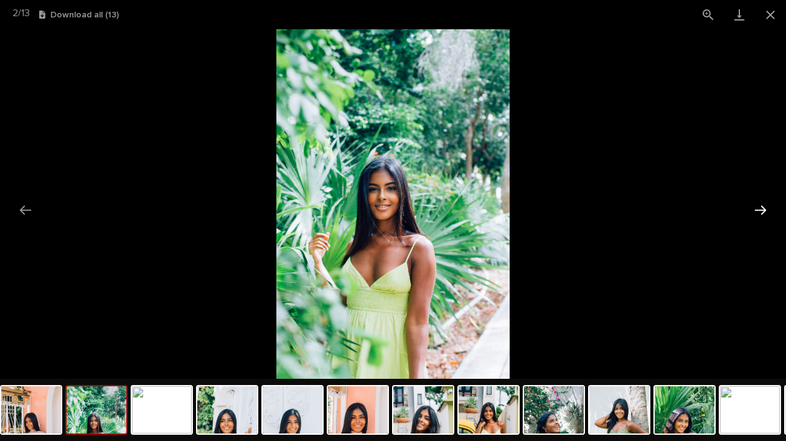
click at [757, 206] on button "Next slide" at bounding box center [761, 210] width 26 height 24
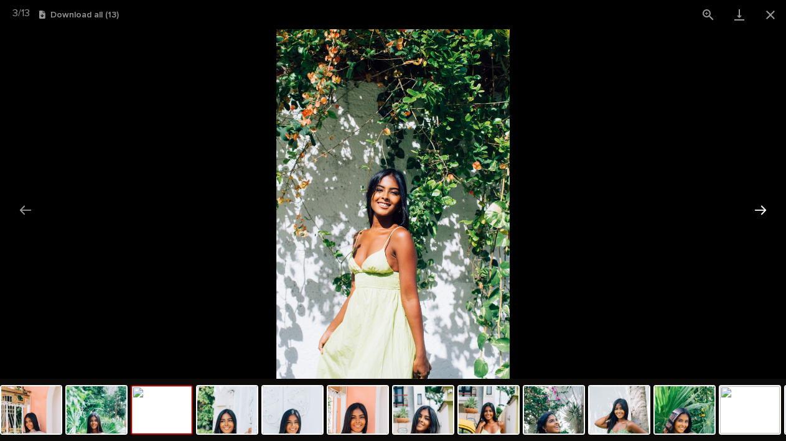
click at [757, 206] on button "Next slide" at bounding box center [761, 210] width 26 height 24
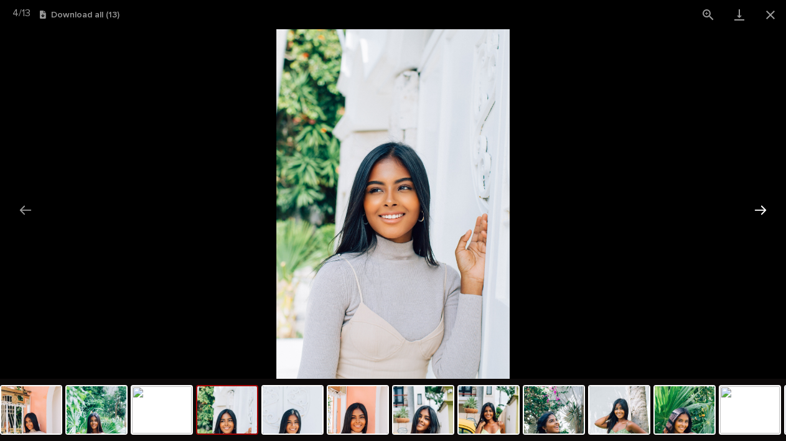
click at [757, 206] on button "Next slide" at bounding box center [761, 210] width 26 height 24
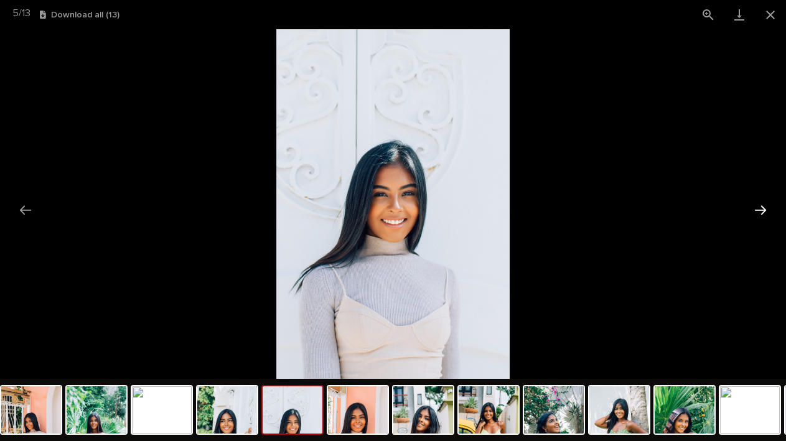
click at [757, 206] on button "Next slide" at bounding box center [761, 210] width 26 height 24
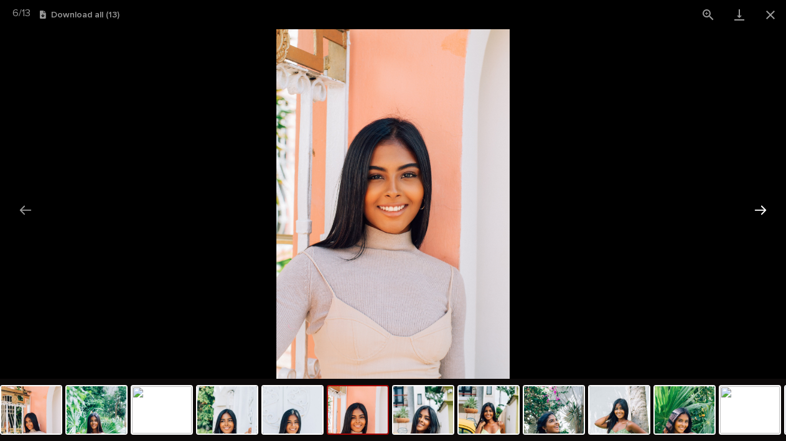
click at [757, 206] on button "Next slide" at bounding box center [761, 210] width 26 height 24
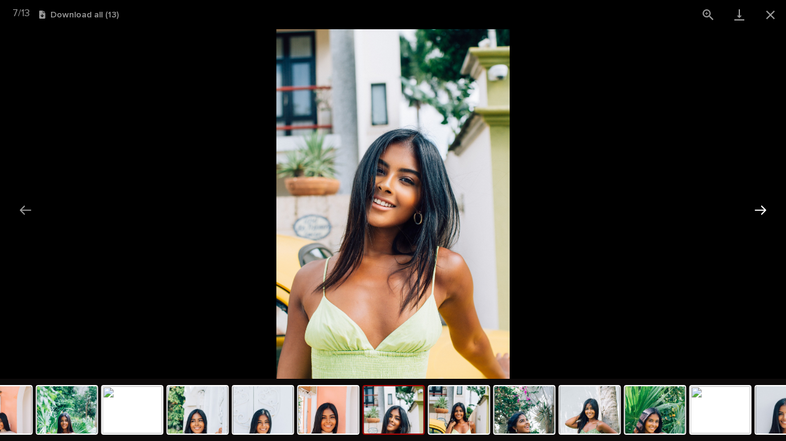
click at [757, 206] on button "Next slide" at bounding box center [761, 210] width 26 height 24
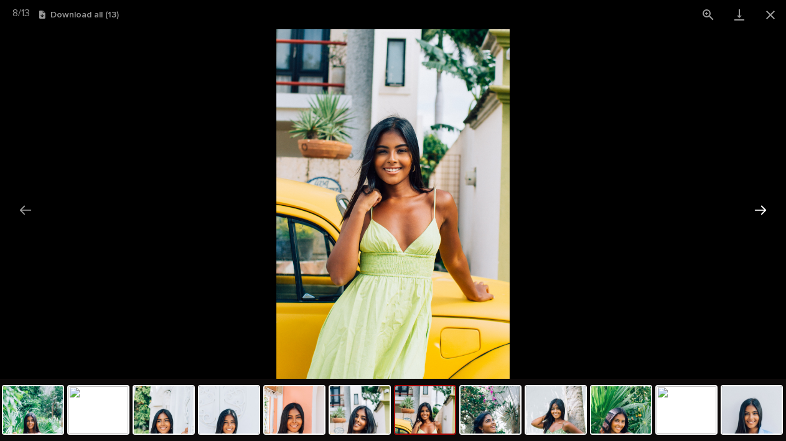
click at [757, 206] on button "Next slide" at bounding box center [761, 210] width 26 height 24
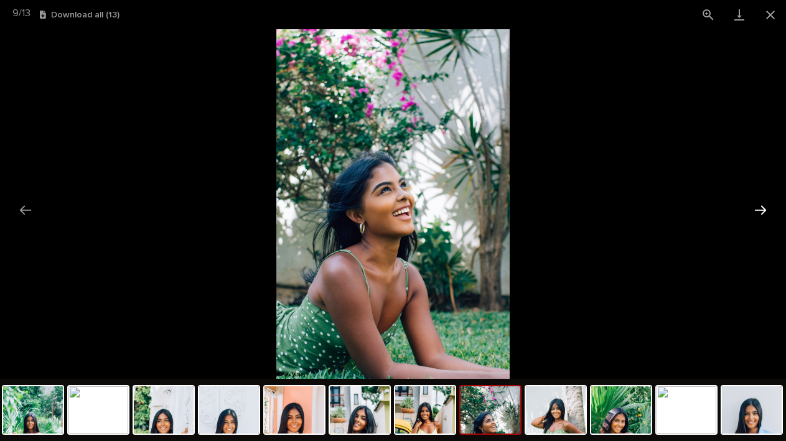
click at [757, 206] on button "Next slide" at bounding box center [761, 210] width 26 height 24
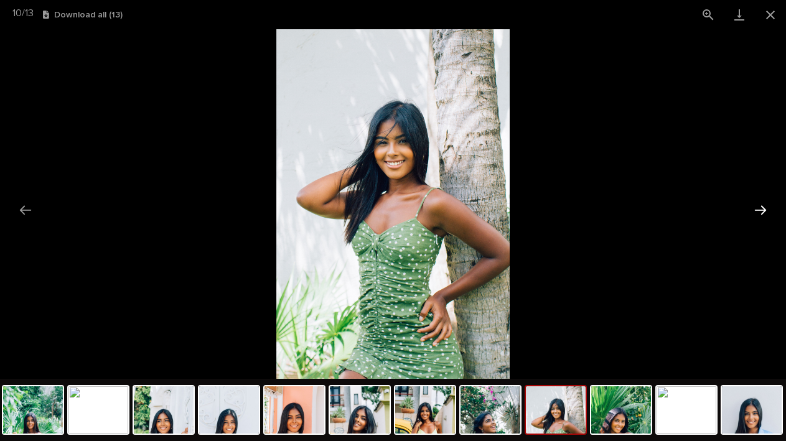
click at [757, 206] on button "Next slide" at bounding box center [761, 210] width 26 height 24
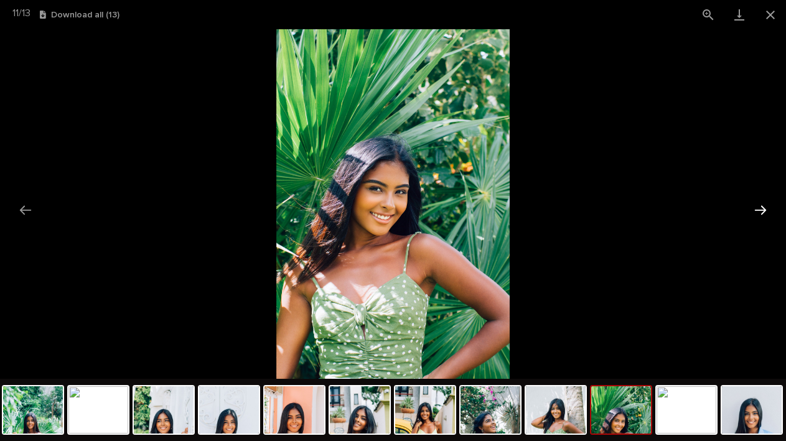
click at [757, 206] on button "Next slide" at bounding box center [761, 210] width 26 height 24
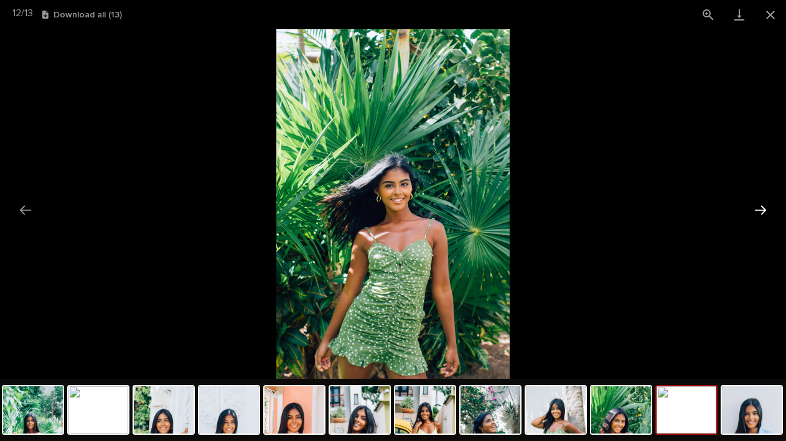
click at [757, 206] on button "Next slide" at bounding box center [761, 210] width 26 height 24
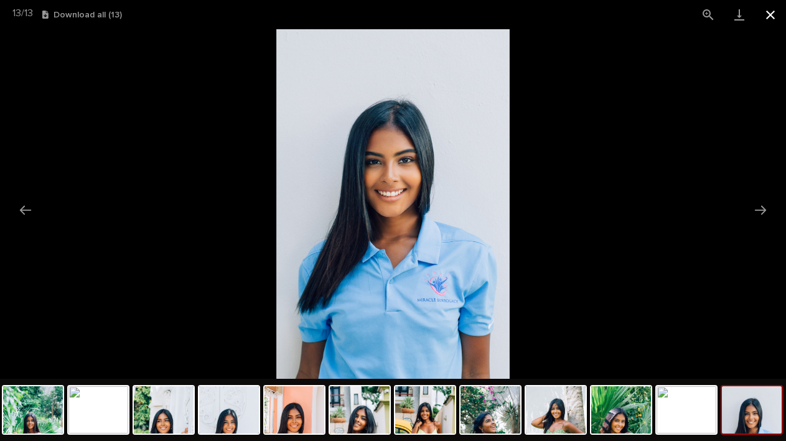
click at [771, 17] on button "Close gallery" at bounding box center [770, 14] width 31 height 29
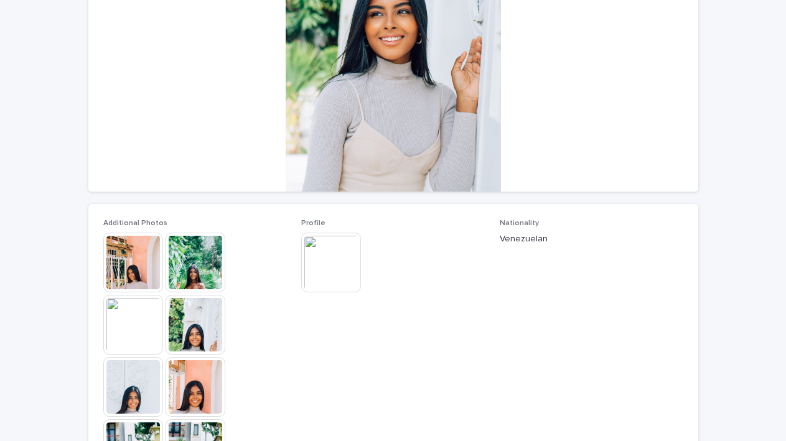
scroll to position [233, 0]
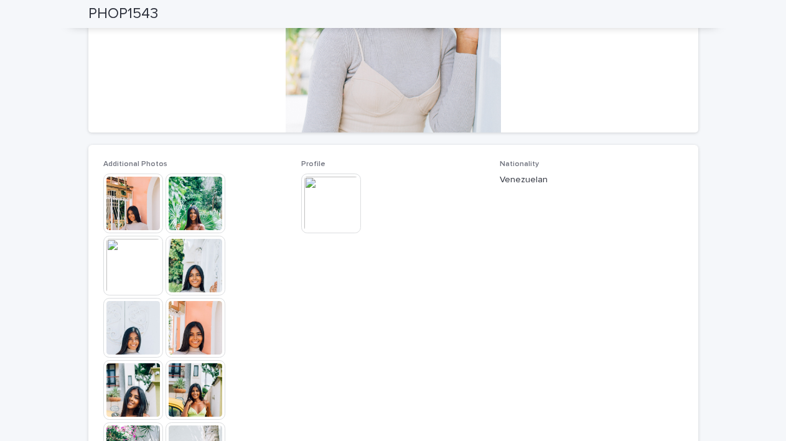
click at [324, 208] on img at bounding box center [331, 204] width 60 height 60
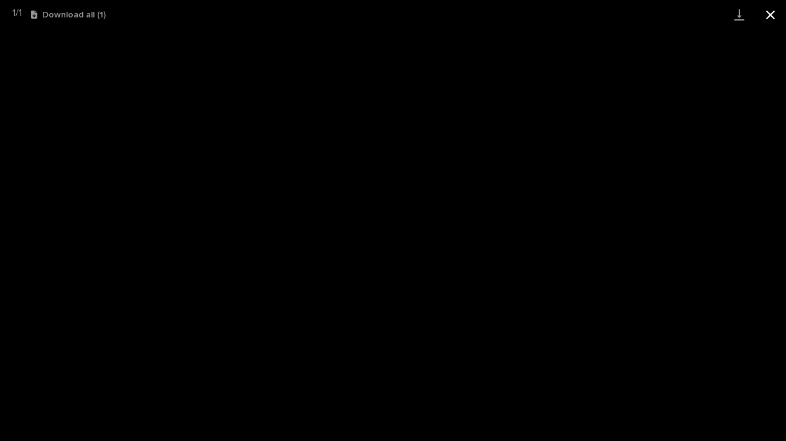
click at [774, 20] on button "Close gallery" at bounding box center [770, 14] width 31 height 29
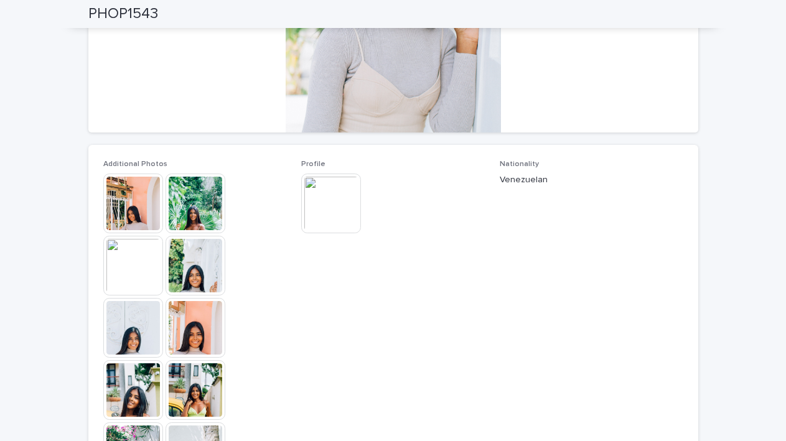
scroll to position [0, 0]
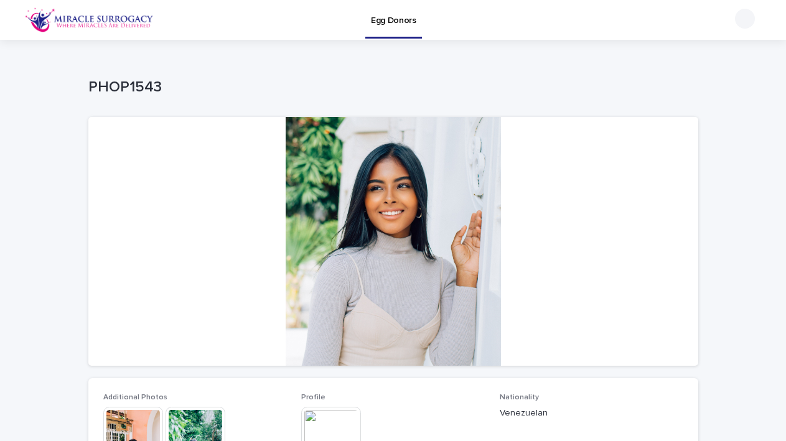
click at [99, 90] on p "PHOP1543" at bounding box center [390, 87] width 605 height 18
